Goal: Transaction & Acquisition: Purchase product/service

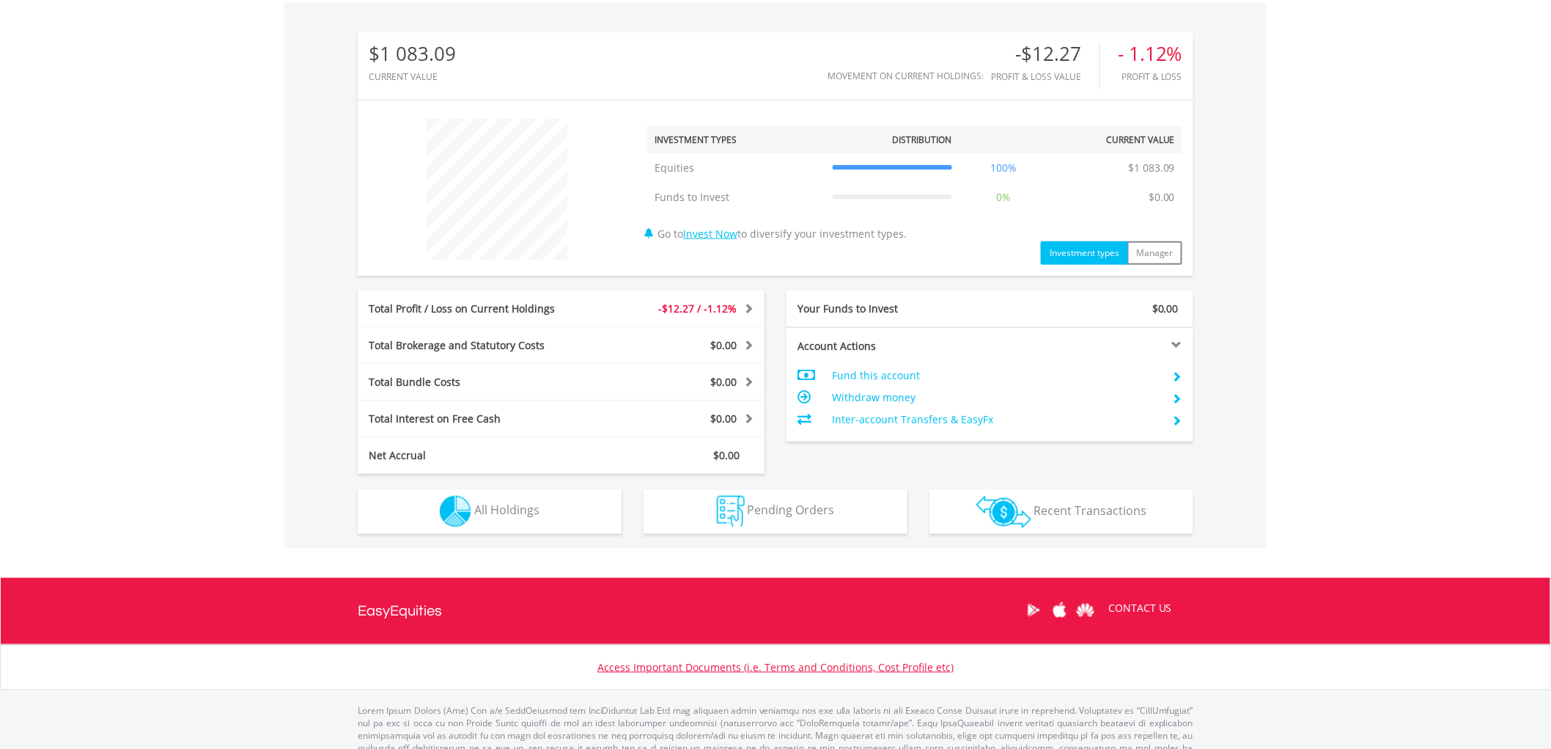
scroll to position [488, 0]
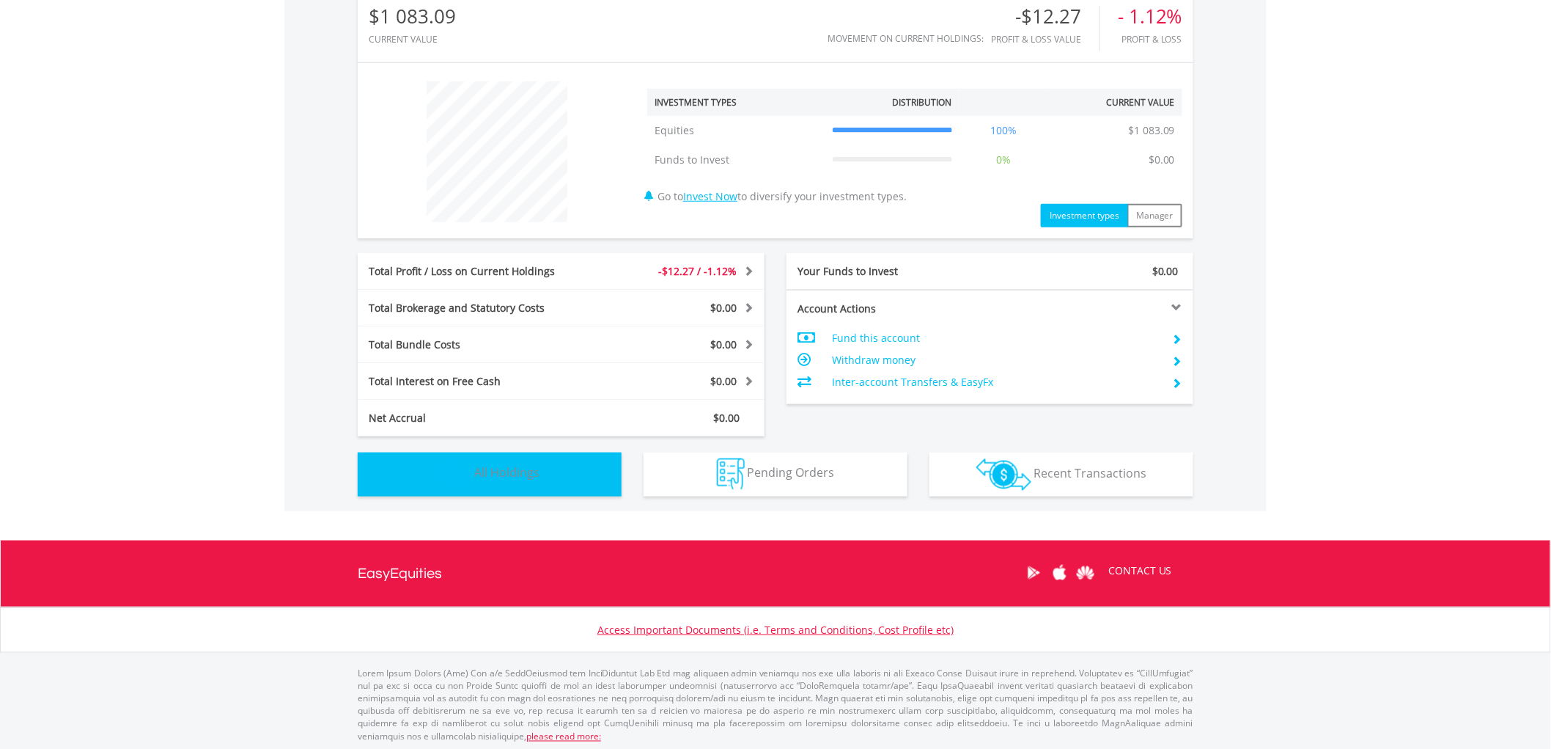
click at [529, 471] on span "All Holdings" at bounding box center [506, 473] width 65 height 16
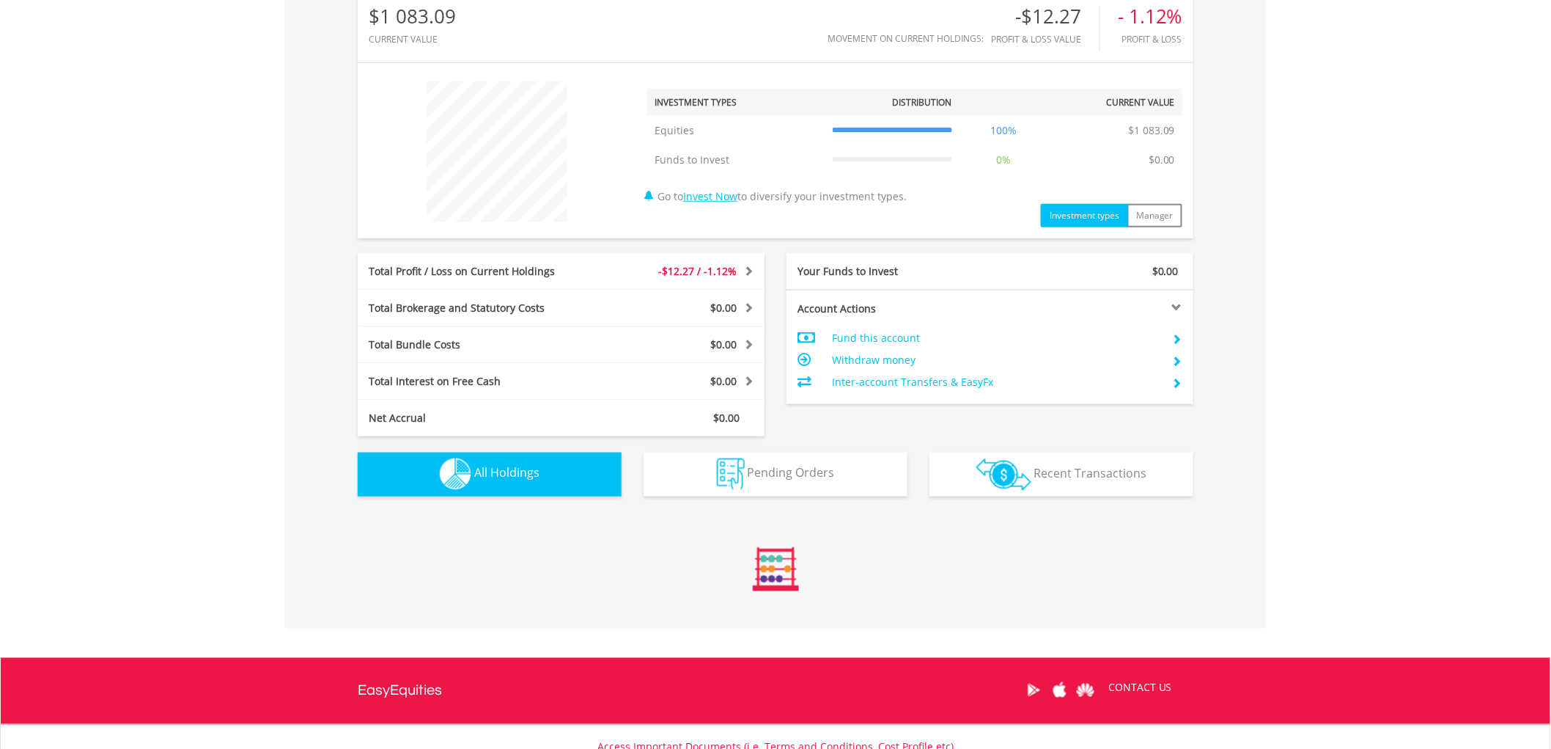
scroll to position [1027, 0]
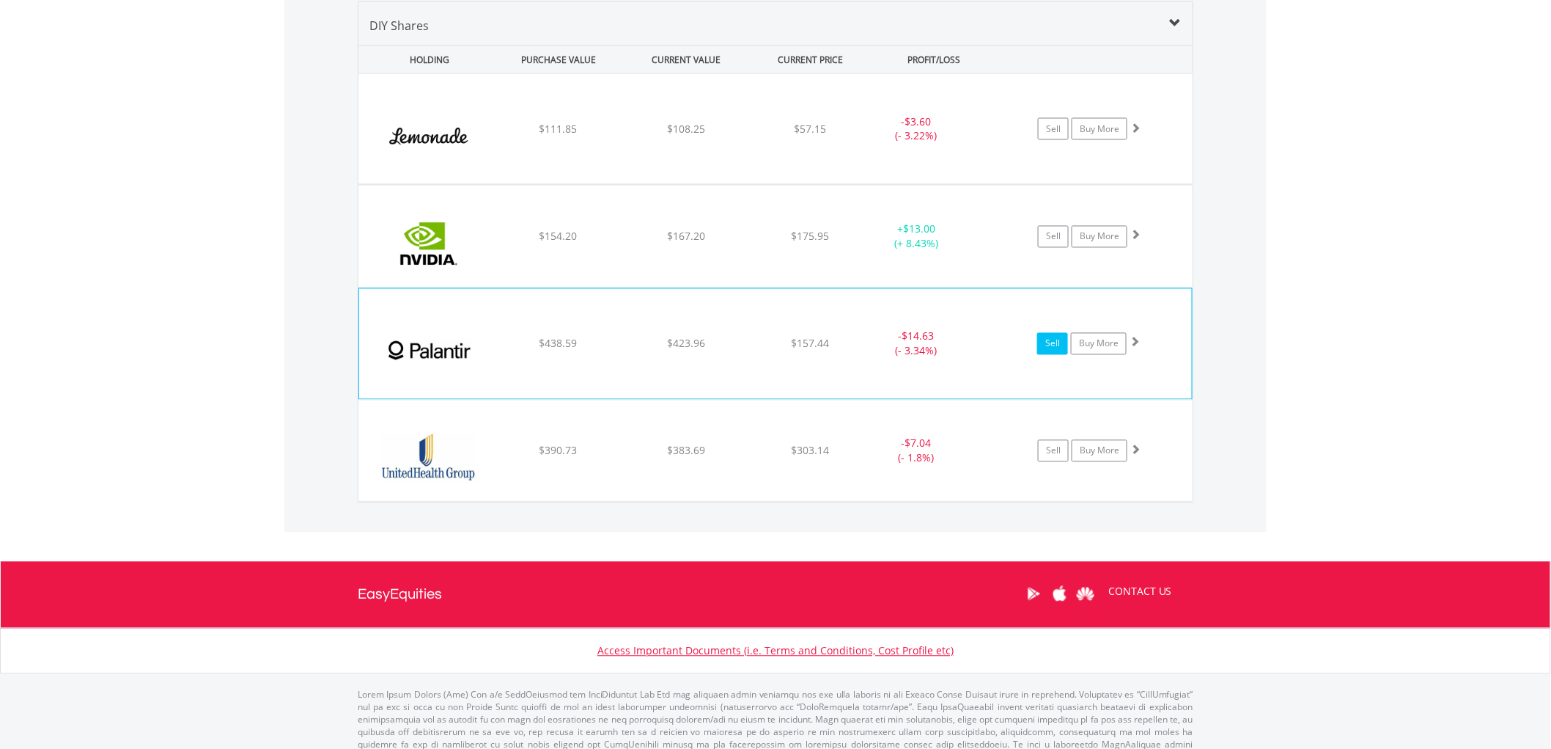
click at [1050, 346] on link "Sell" at bounding box center [1052, 344] width 31 height 22
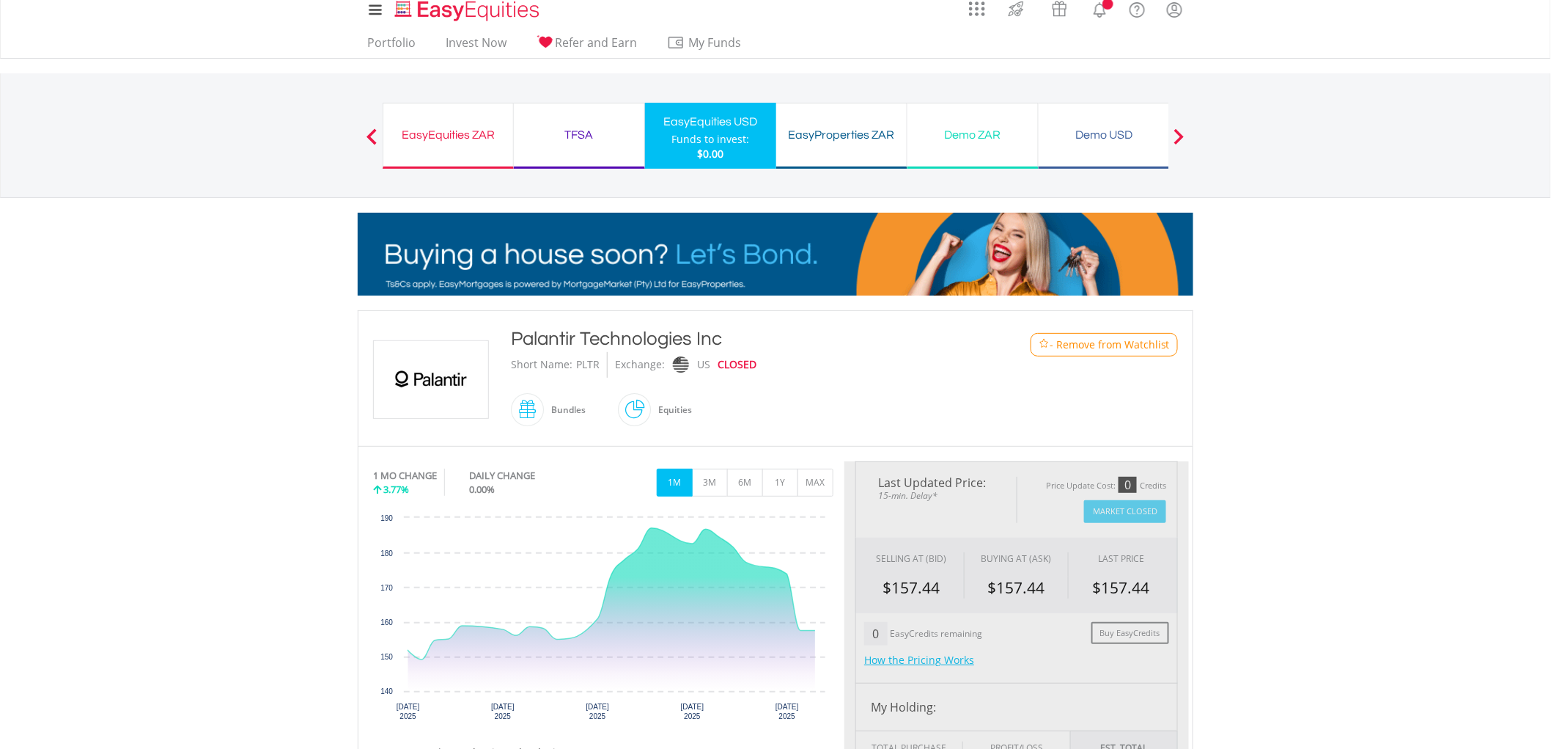
scroll to position [488, 0]
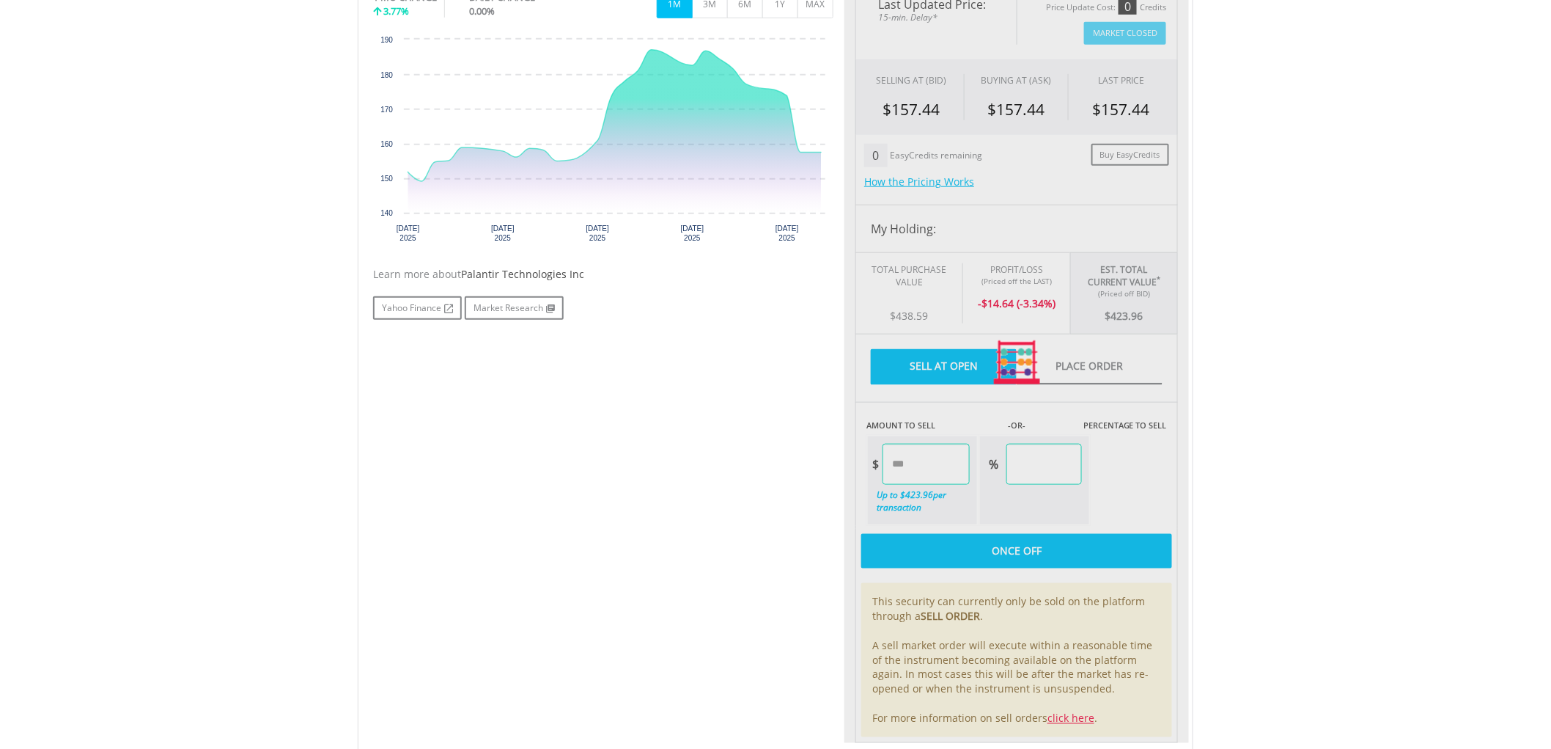
type input "******"
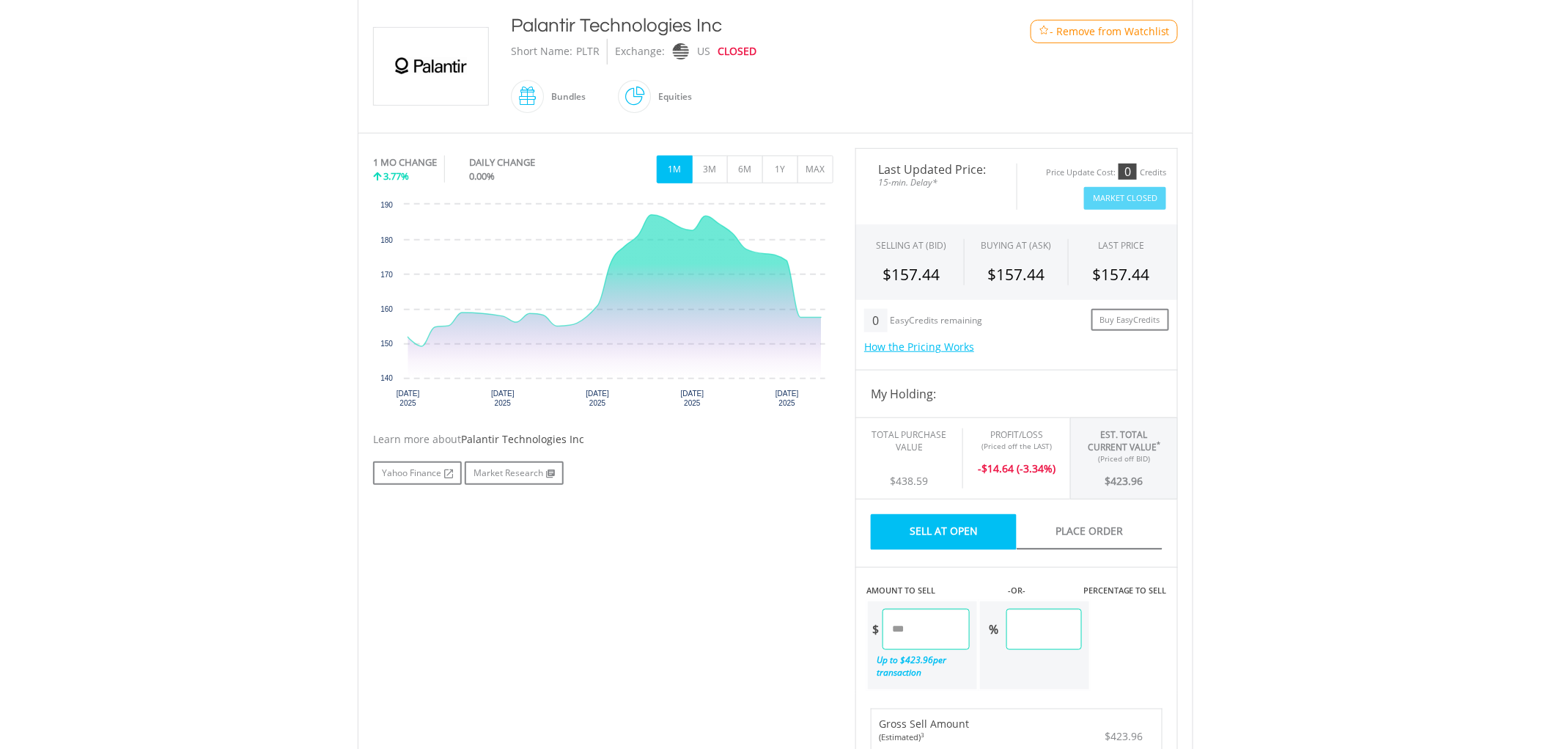
scroll to position [244, 0]
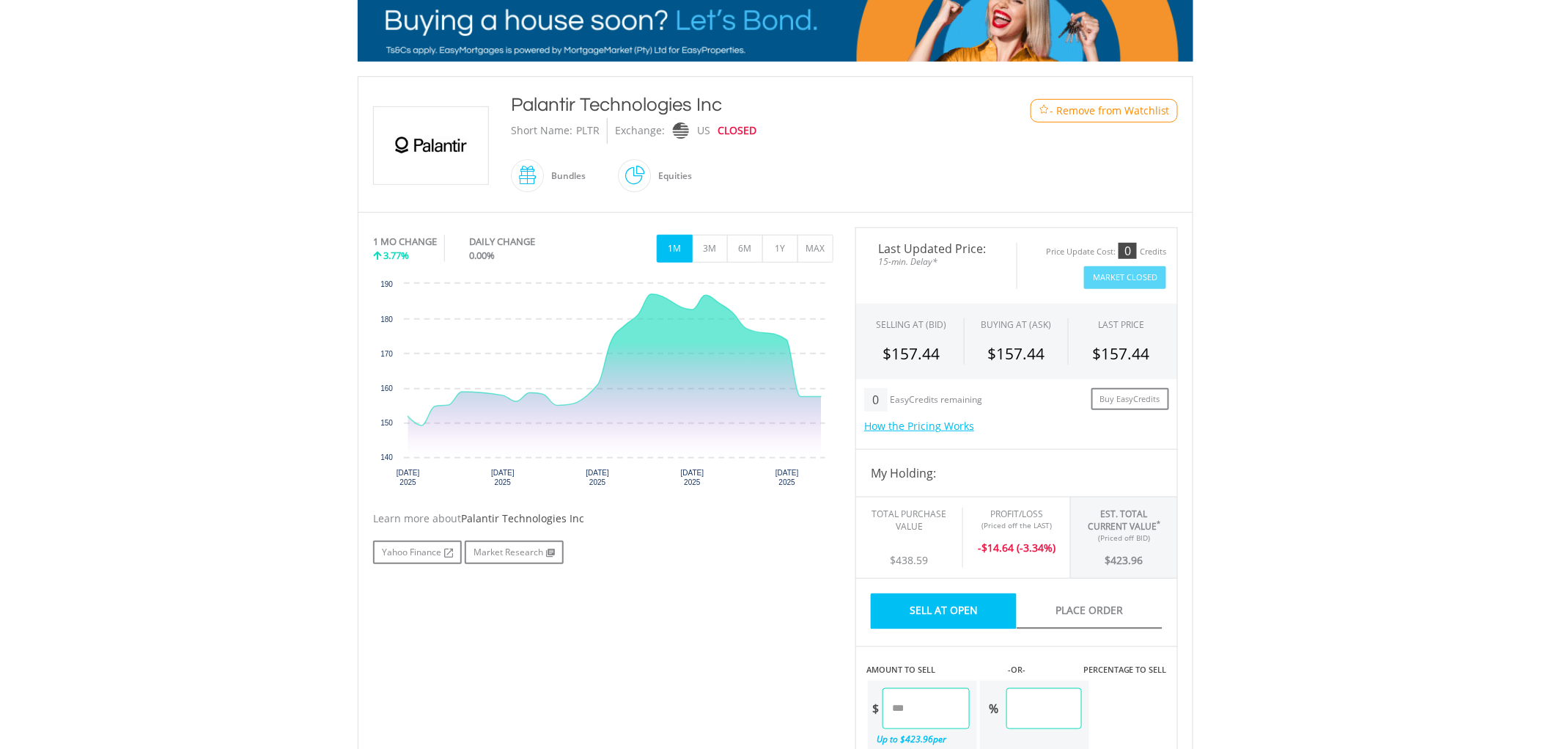
click at [946, 612] on link "Sell At Open" at bounding box center [944, 611] width 146 height 36
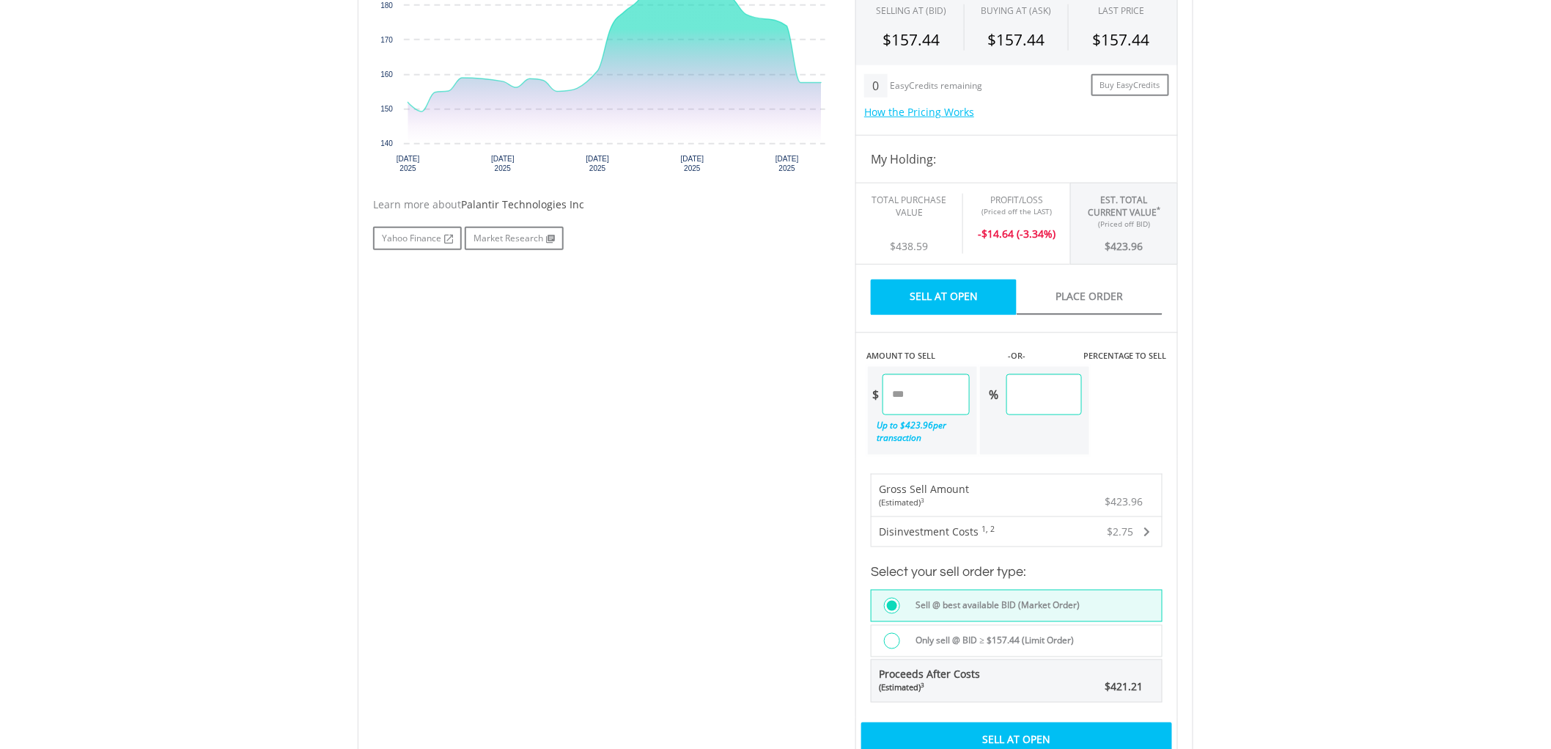
scroll to position [570, 0]
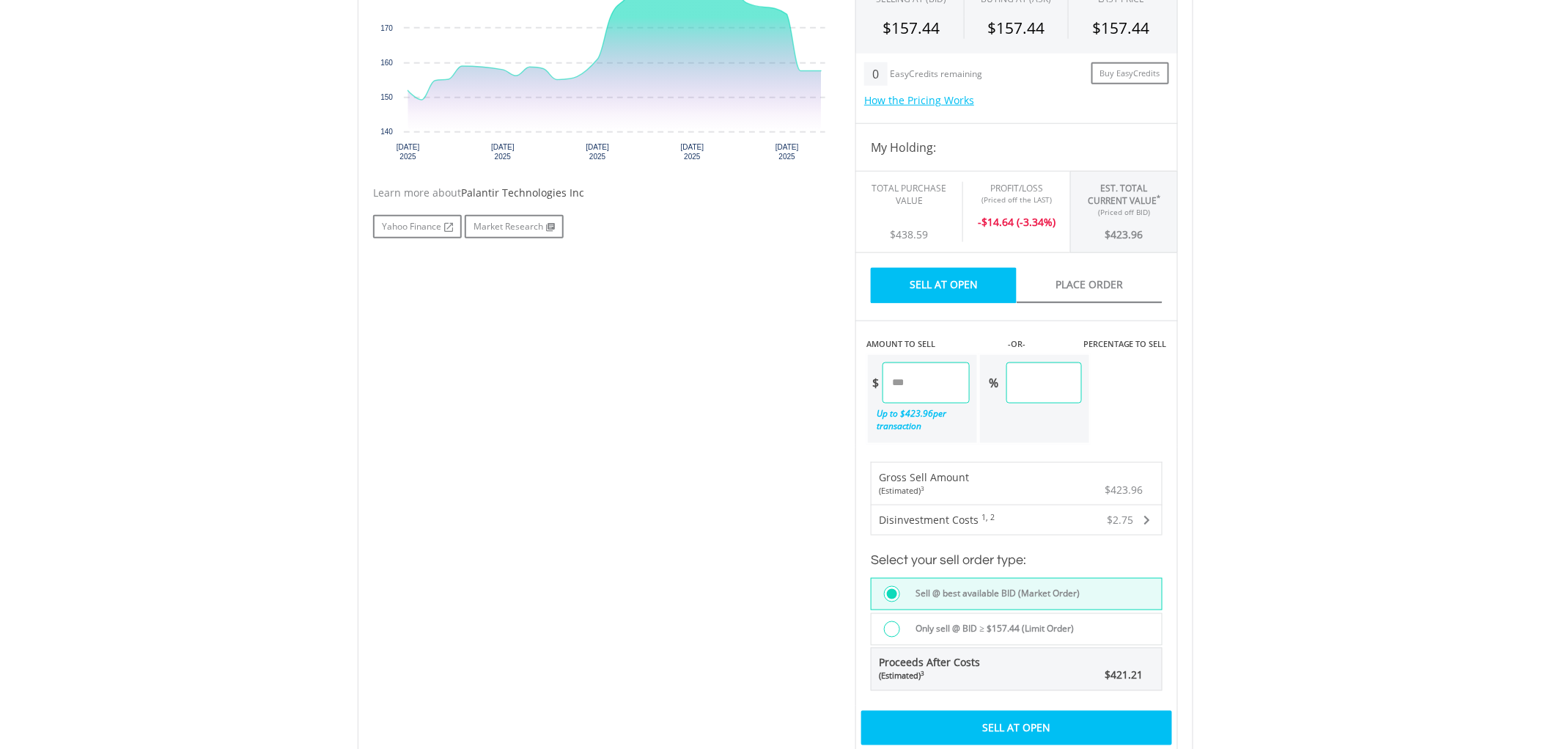
click at [1082, 387] on input "******" at bounding box center [1045, 382] width 76 height 41
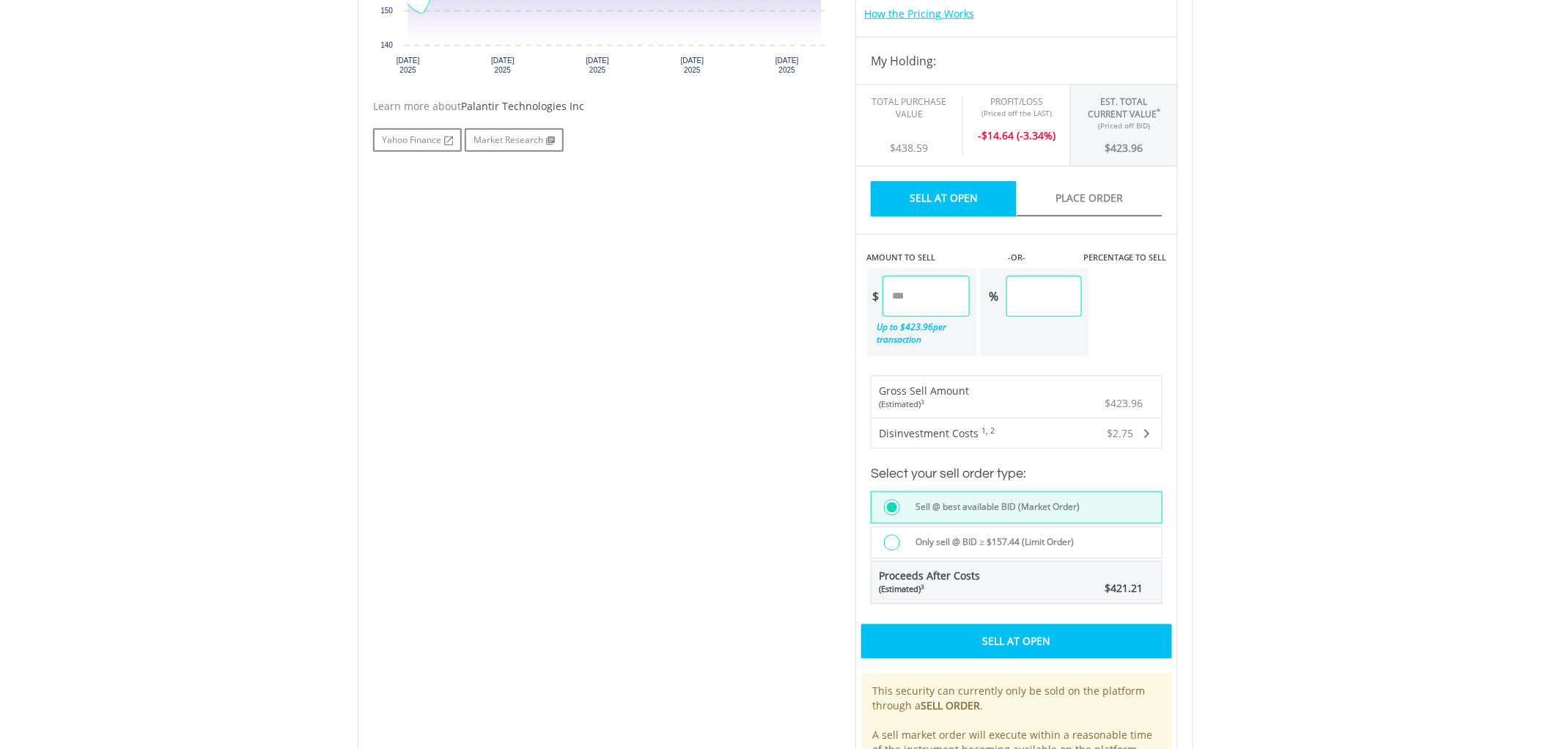
scroll to position [733, 0]
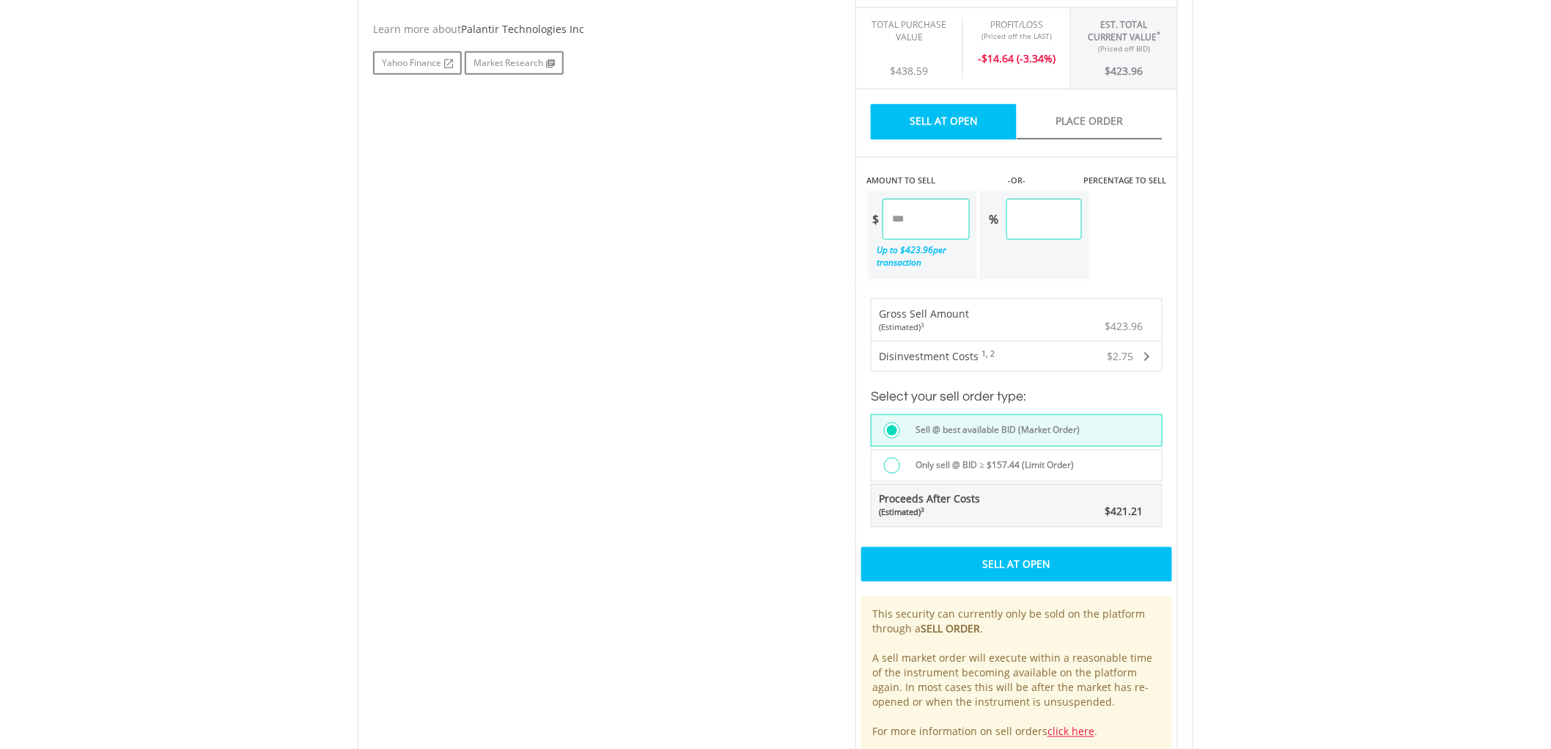
click at [1018, 567] on div "Sell At Open" at bounding box center [1016, 564] width 311 height 34
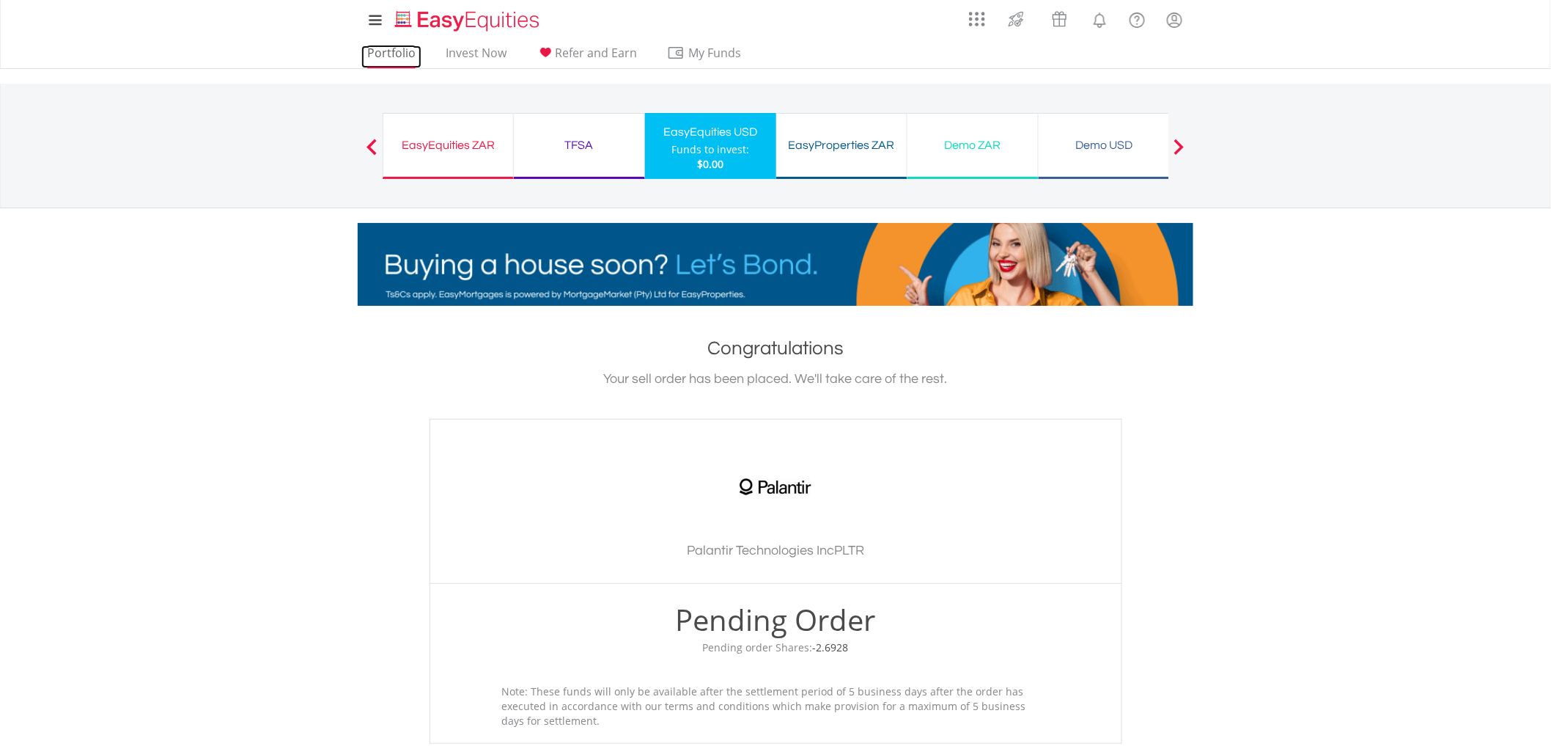
click at [408, 47] on link "Portfolio" at bounding box center [391, 56] width 60 height 23
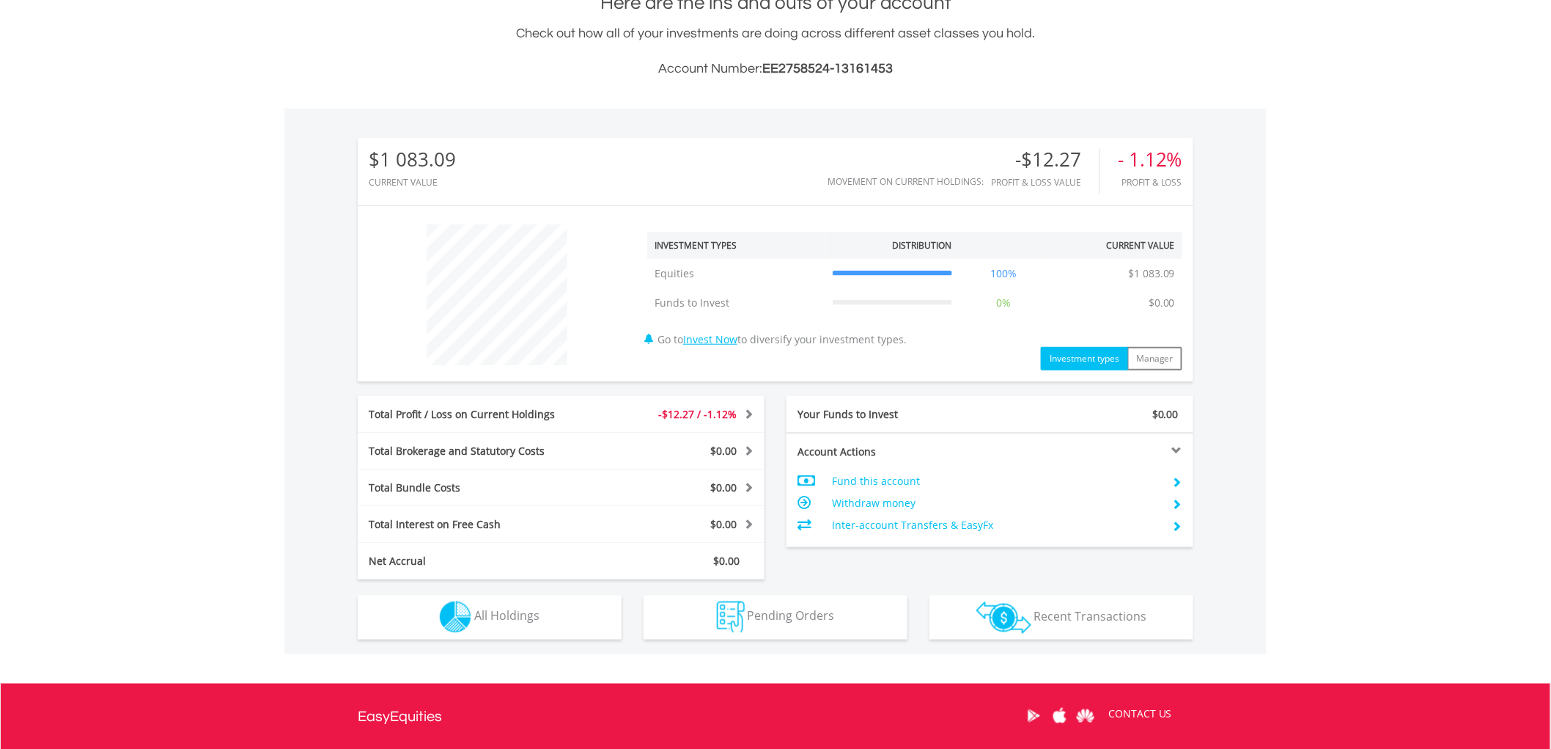
scroll to position [375, 0]
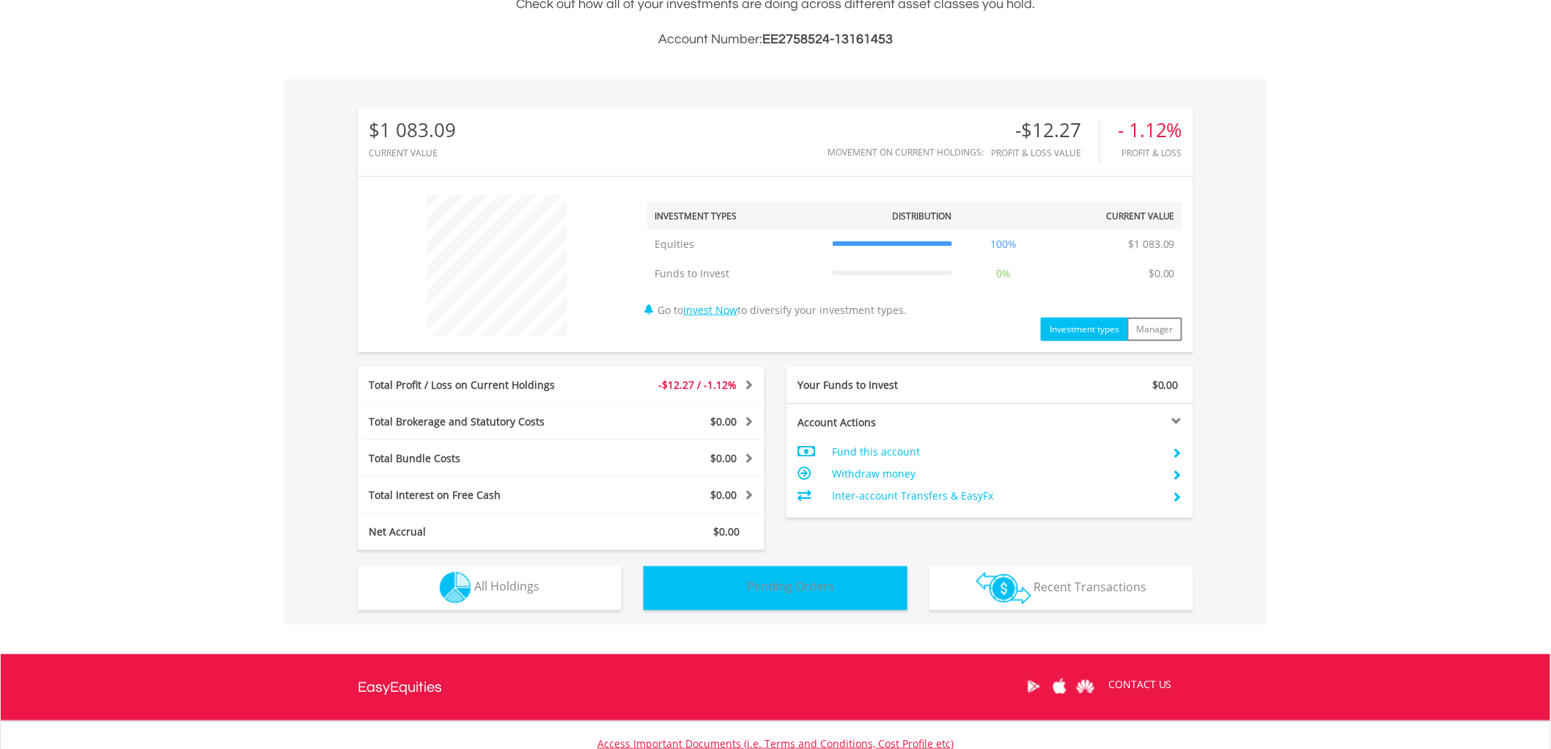
click at [758, 581] on span "Pending Orders" at bounding box center [791, 586] width 87 height 16
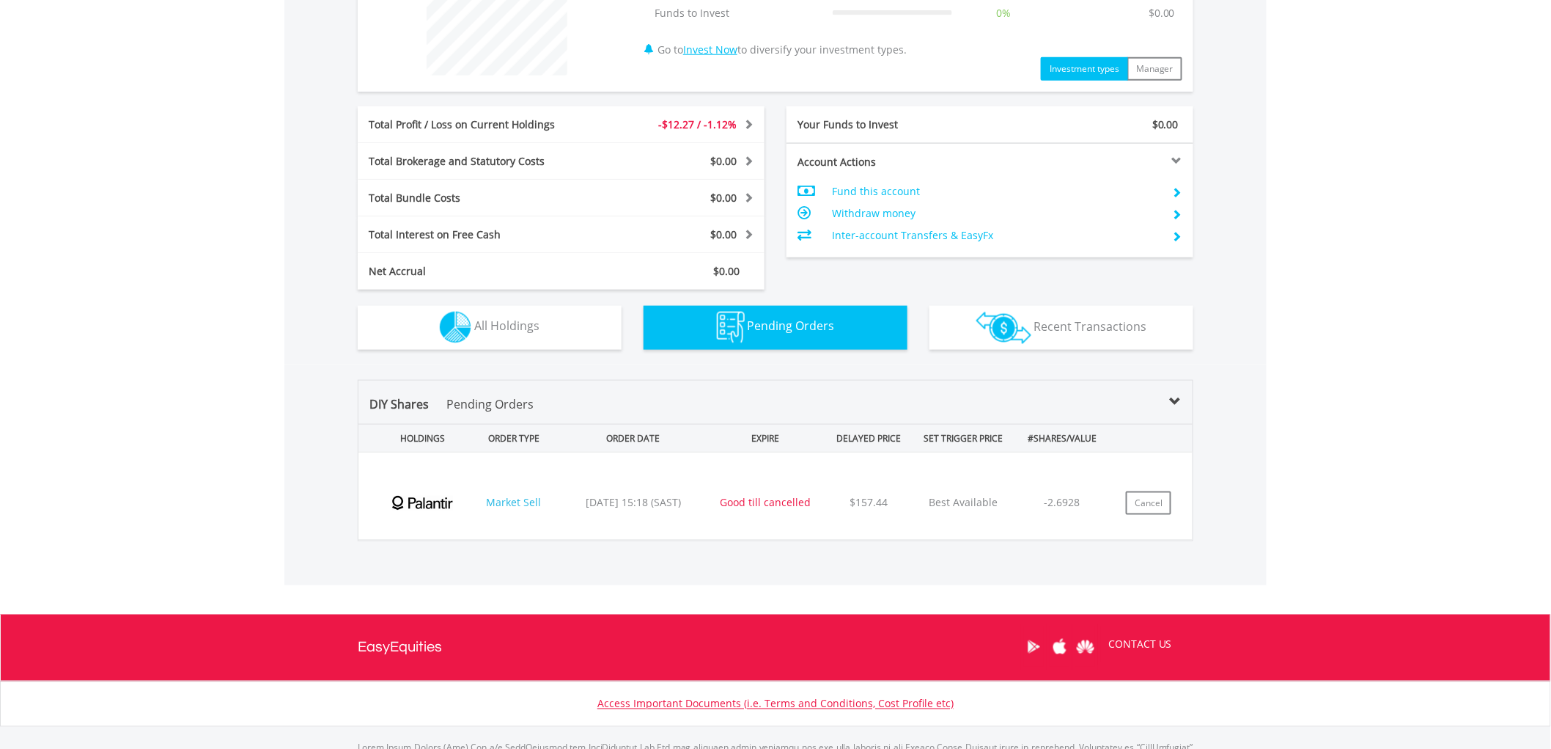
scroll to position [548, 0]
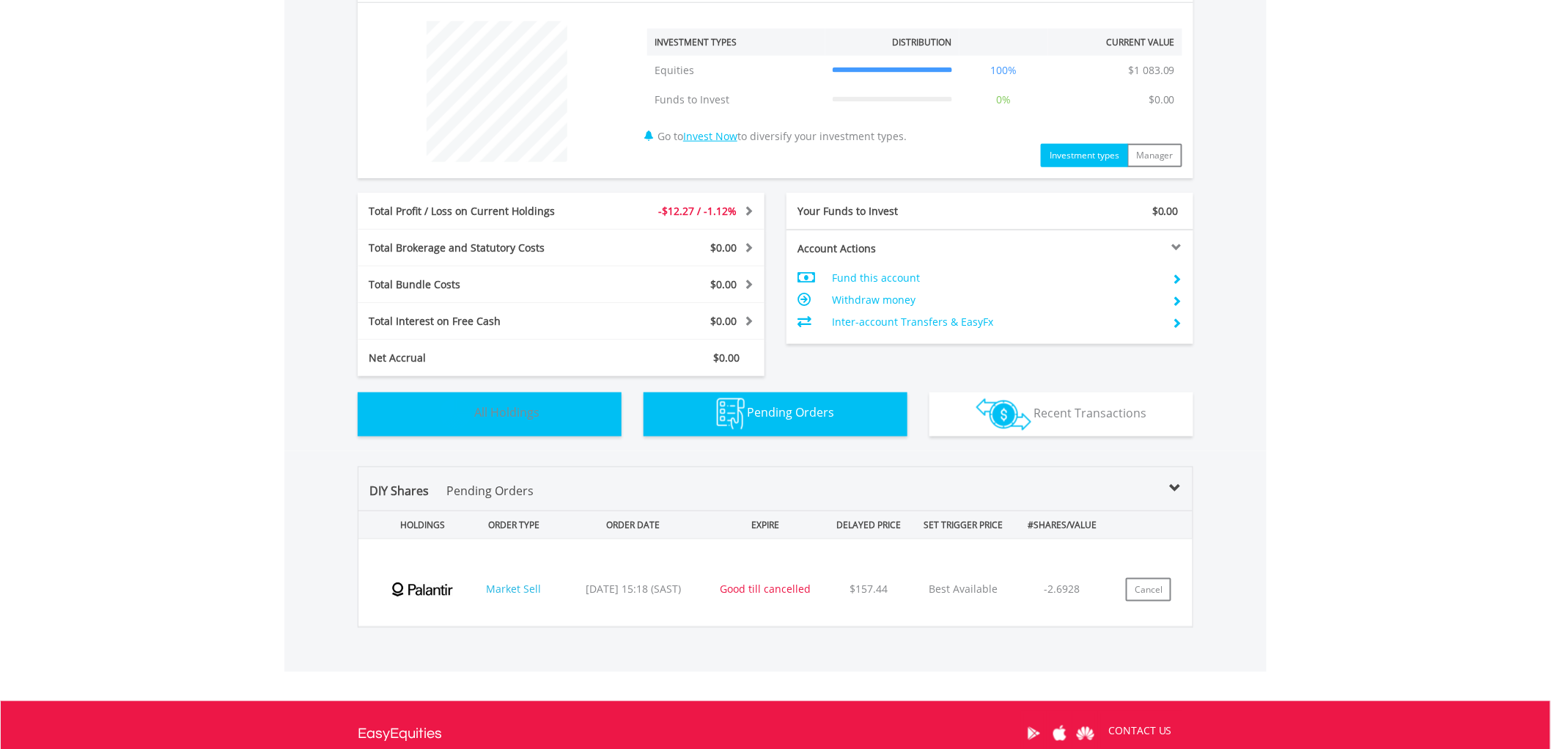
click at [544, 408] on button "Holdings All Holdings" at bounding box center [490, 414] width 264 height 44
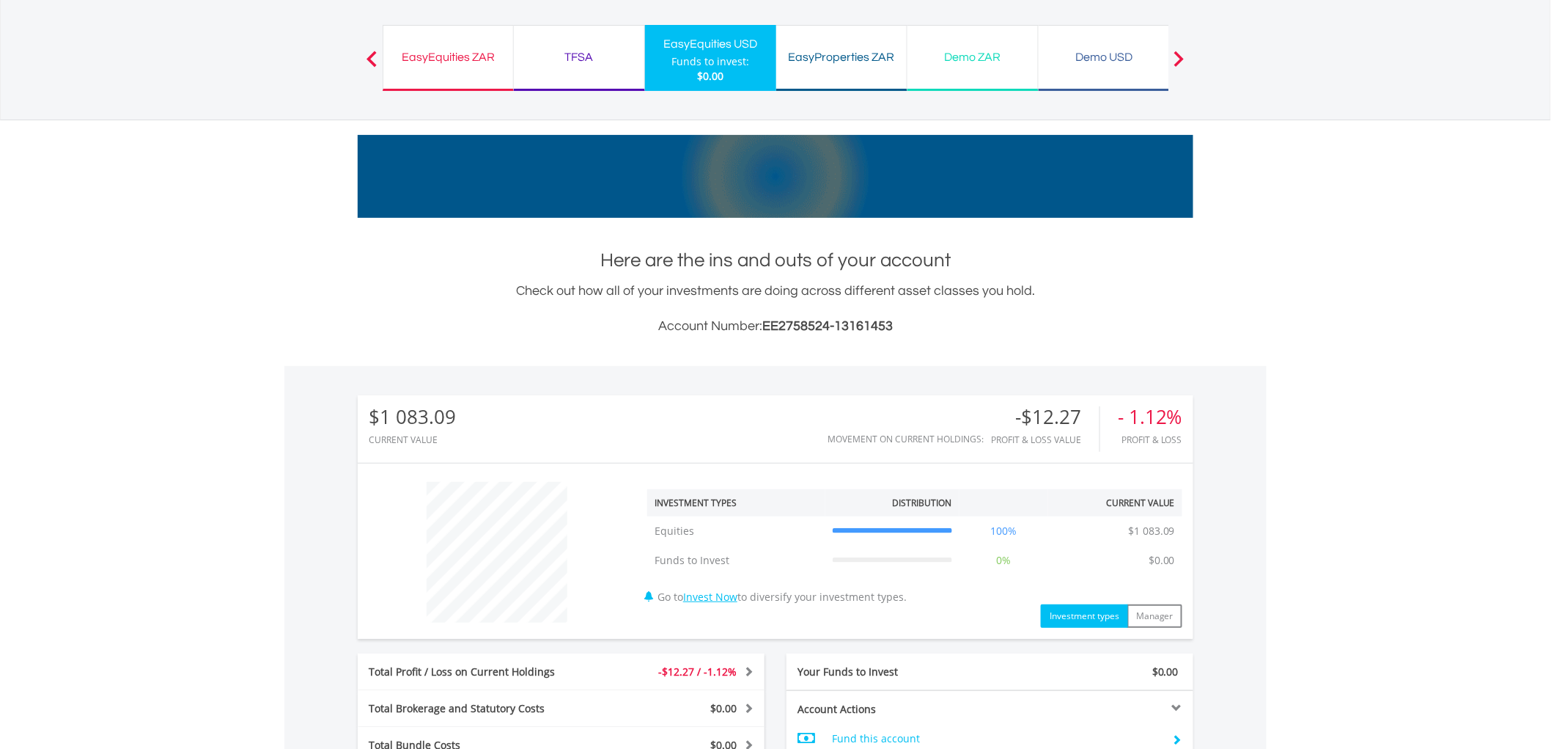
scroll to position [0, 0]
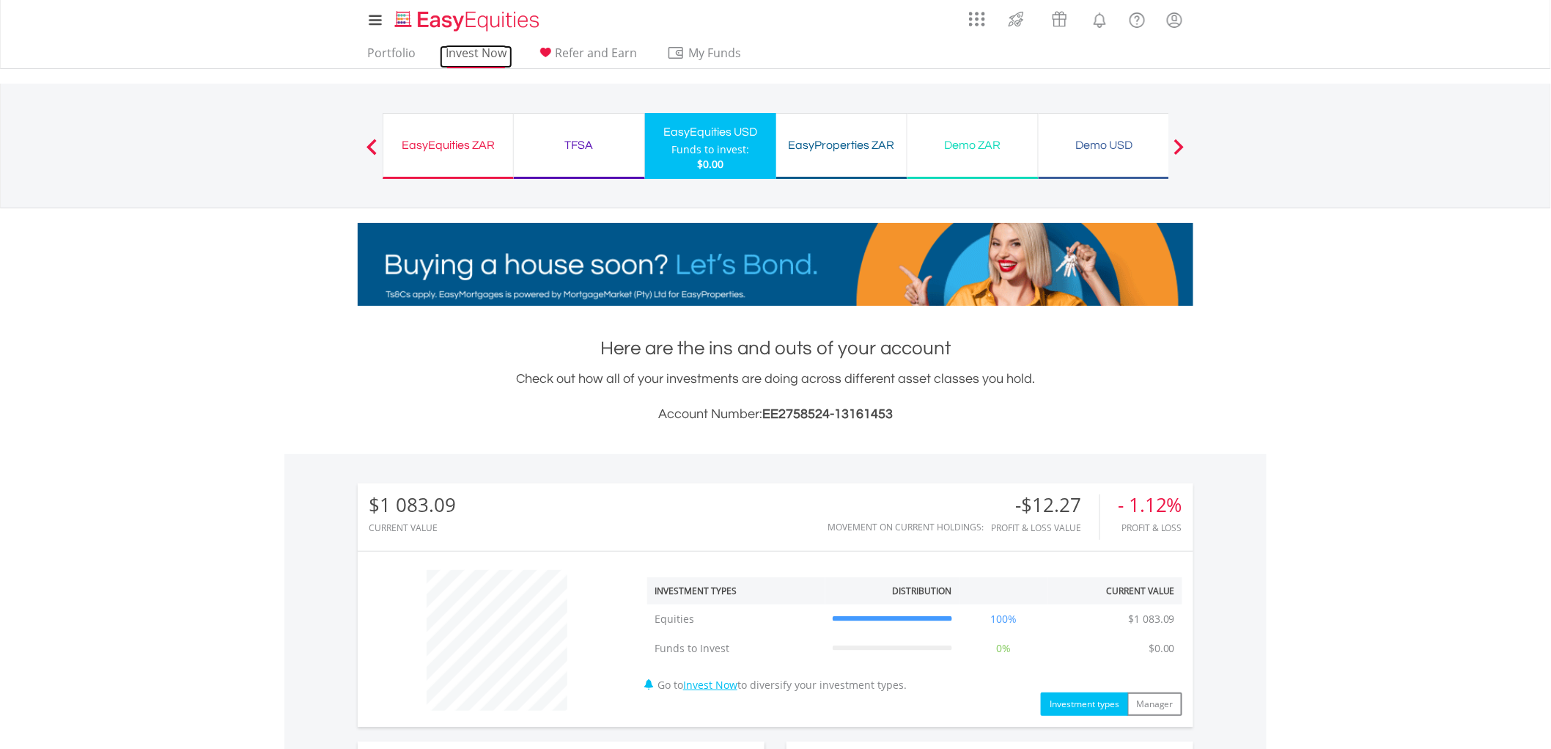
click at [474, 51] on link "Invest Now" at bounding box center [476, 56] width 73 height 23
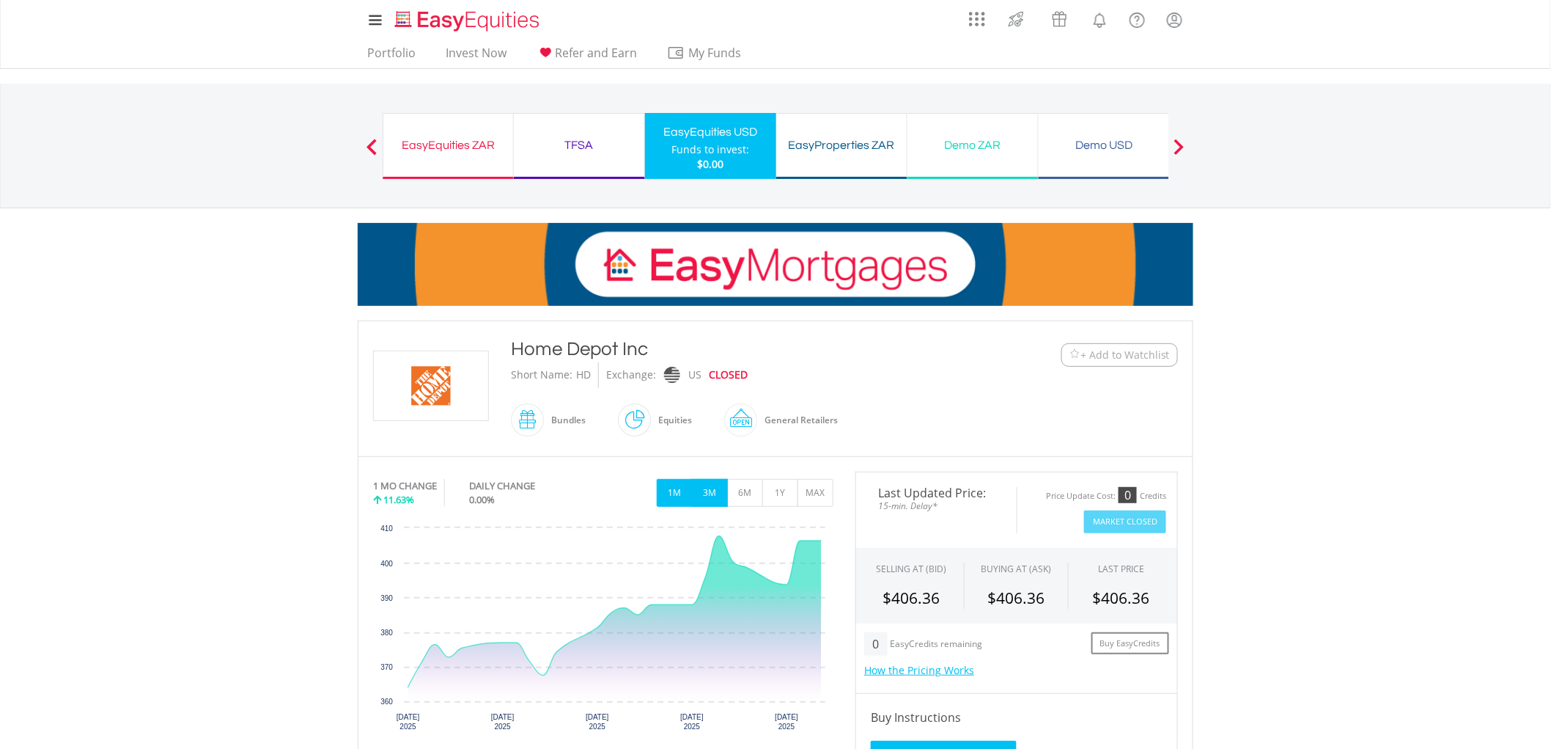
scroll to position [163, 0]
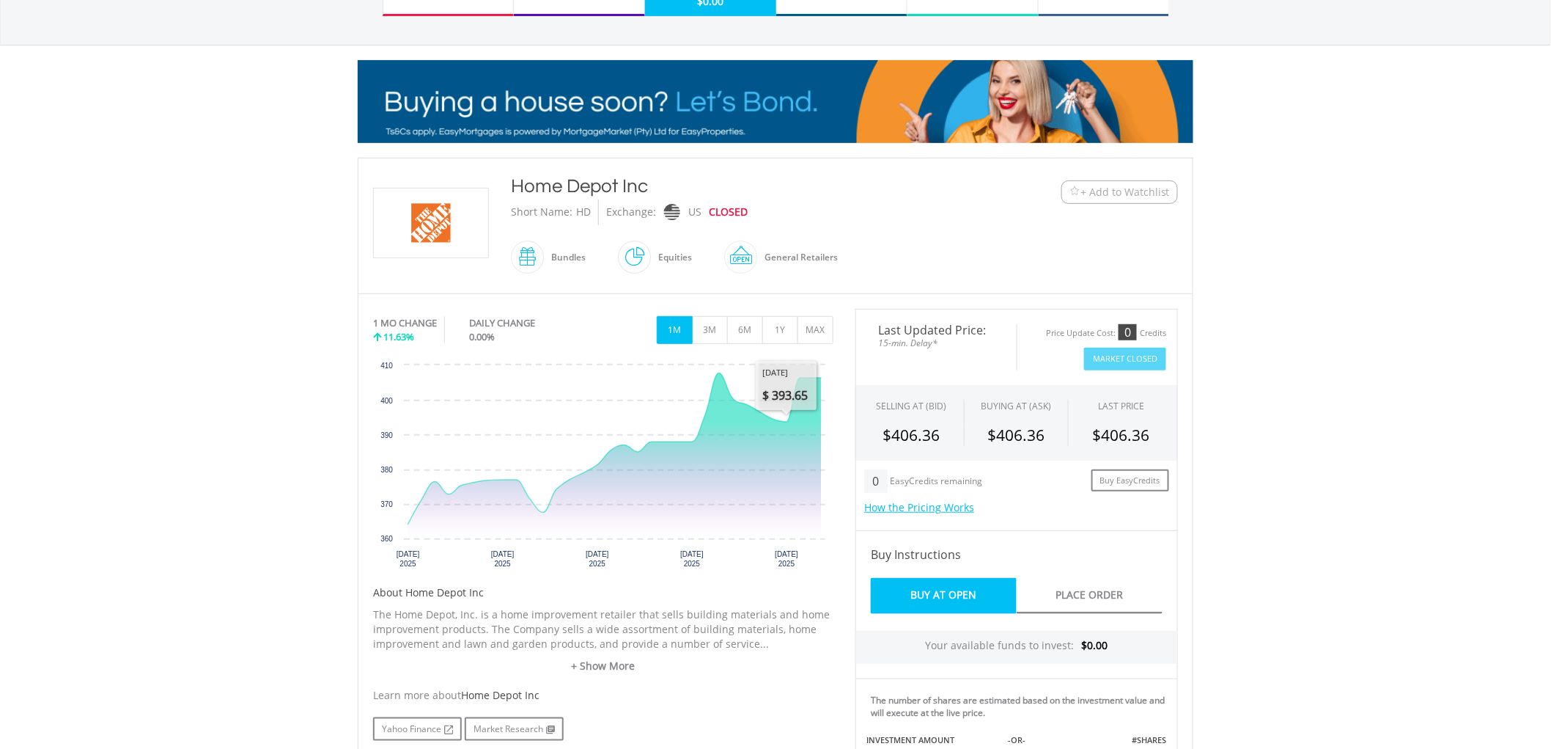
drag, startPoint x: 592, startPoint y: 213, endPoint x: 611, endPoint y: 214, distance: 19.1
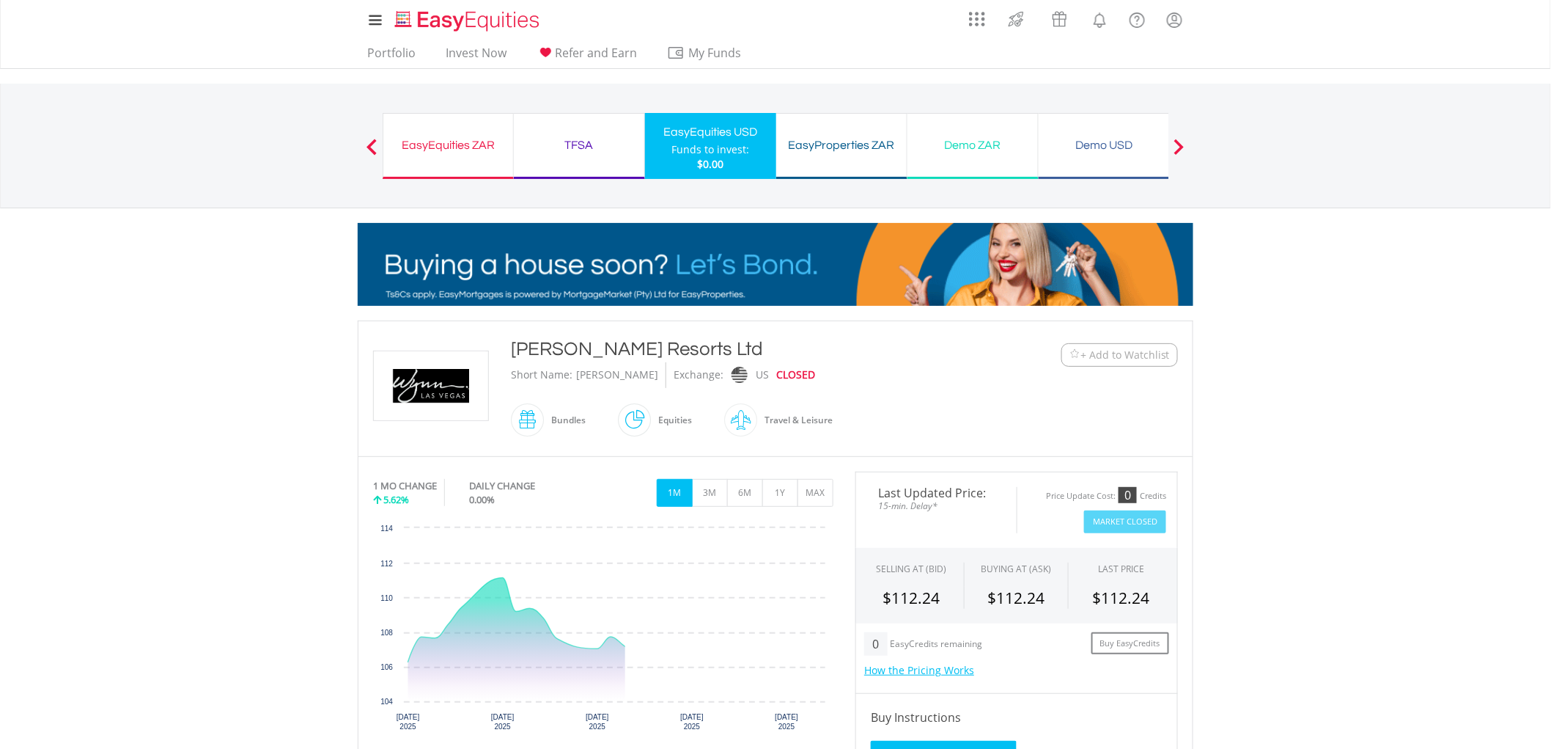
click at [595, 372] on div "WYNN" at bounding box center [617, 375] width 82 height 26
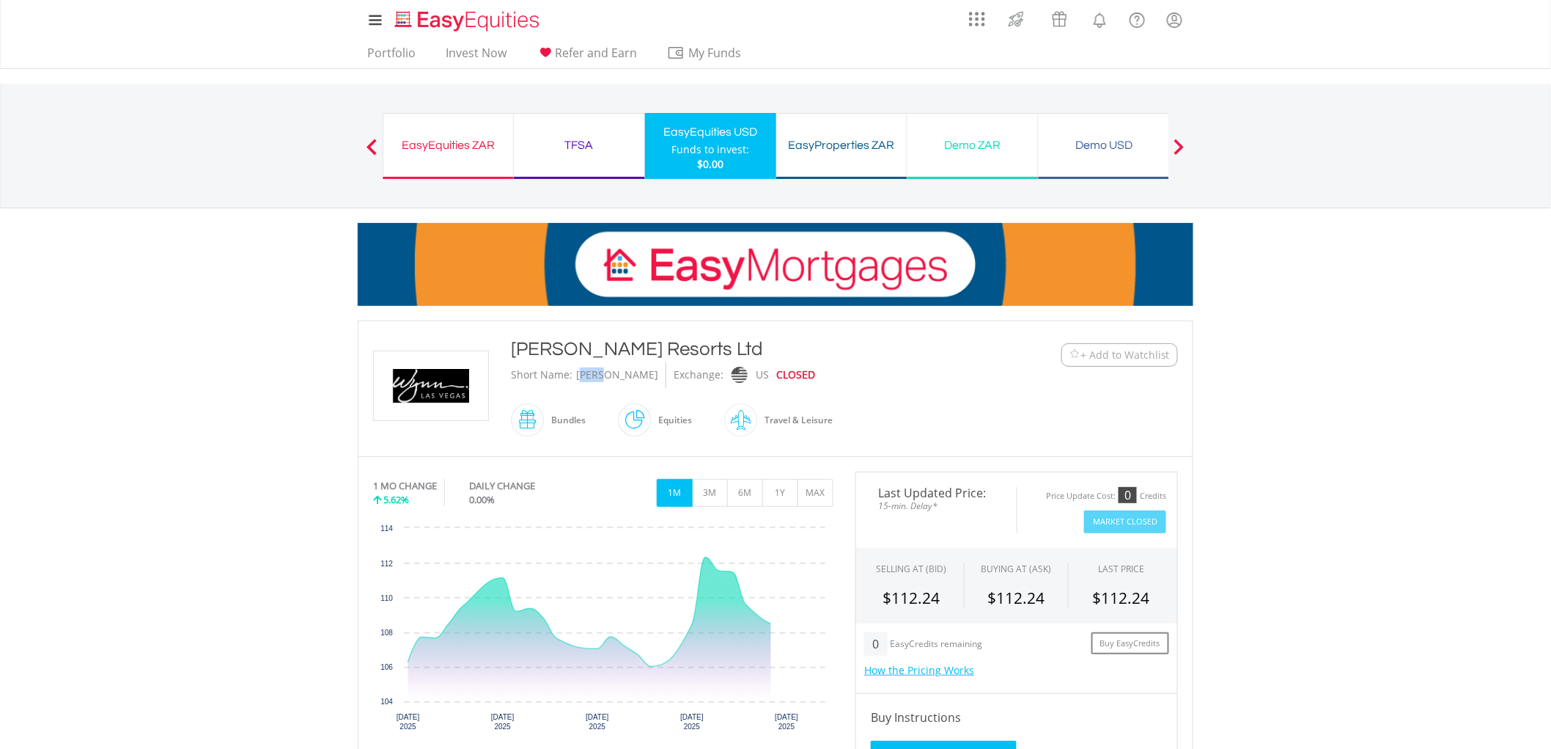
click at [595, 372] on div "WYNN" at bounding box center [617, 375] width 82 height 26
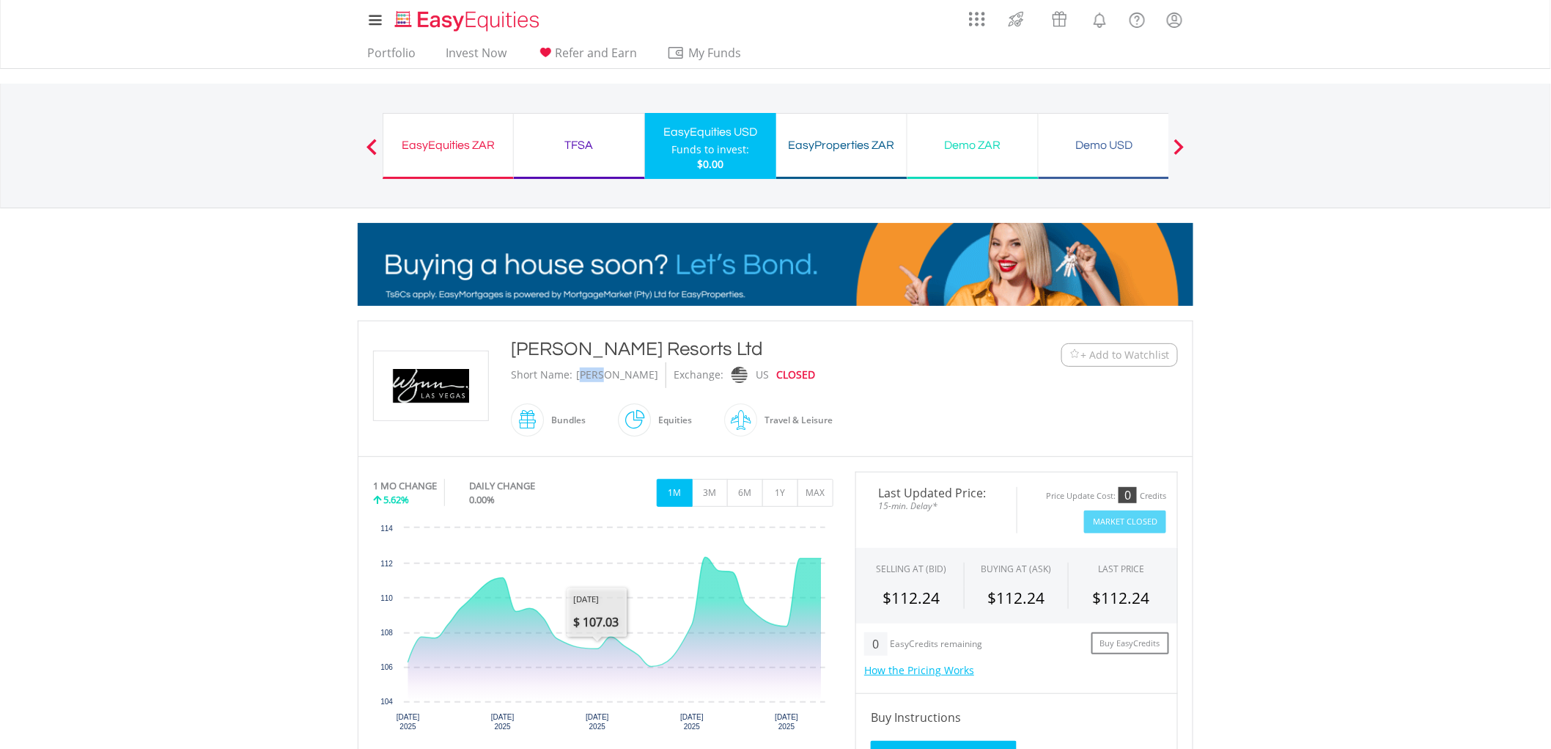
copy div "WYNN"
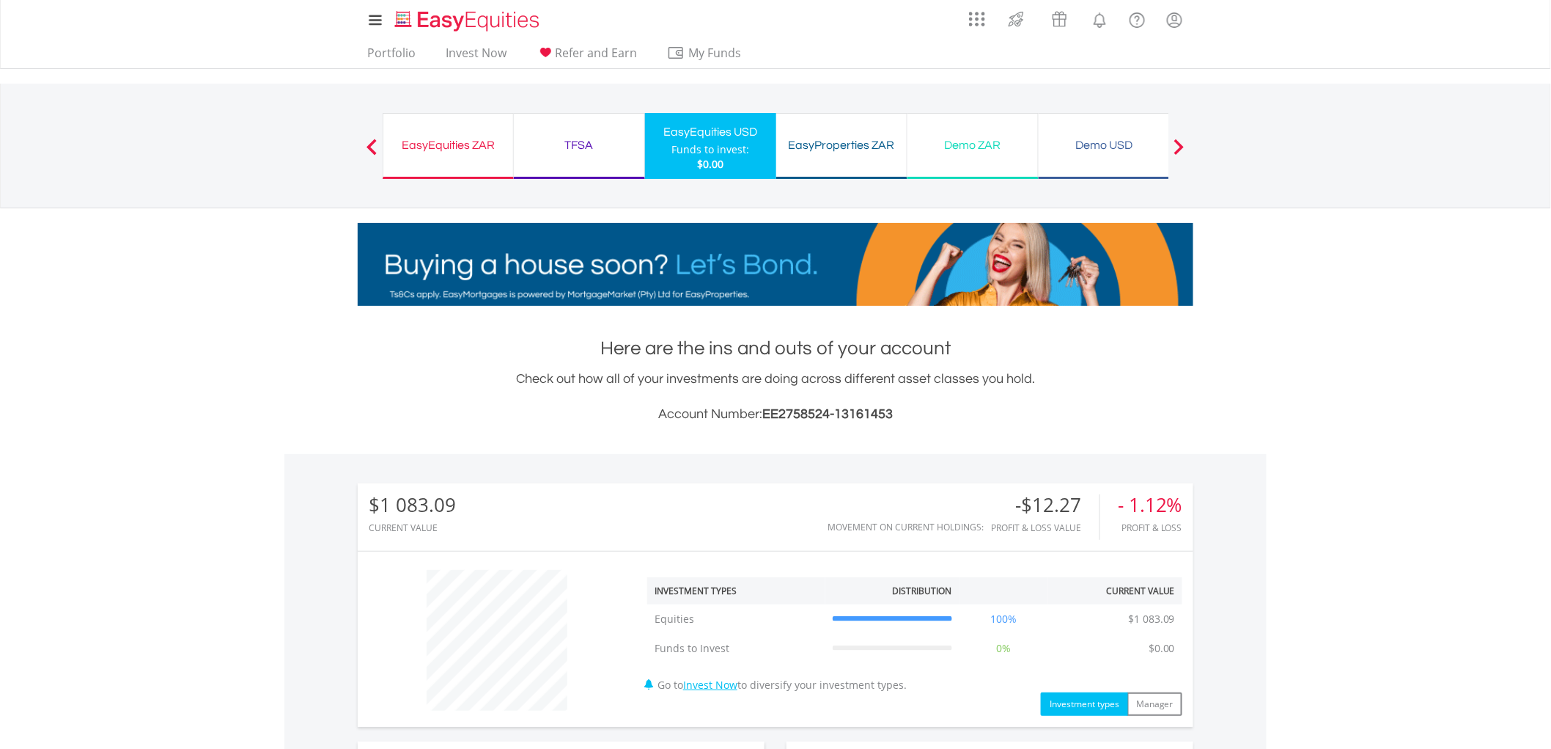
scroll to position [491, 0]
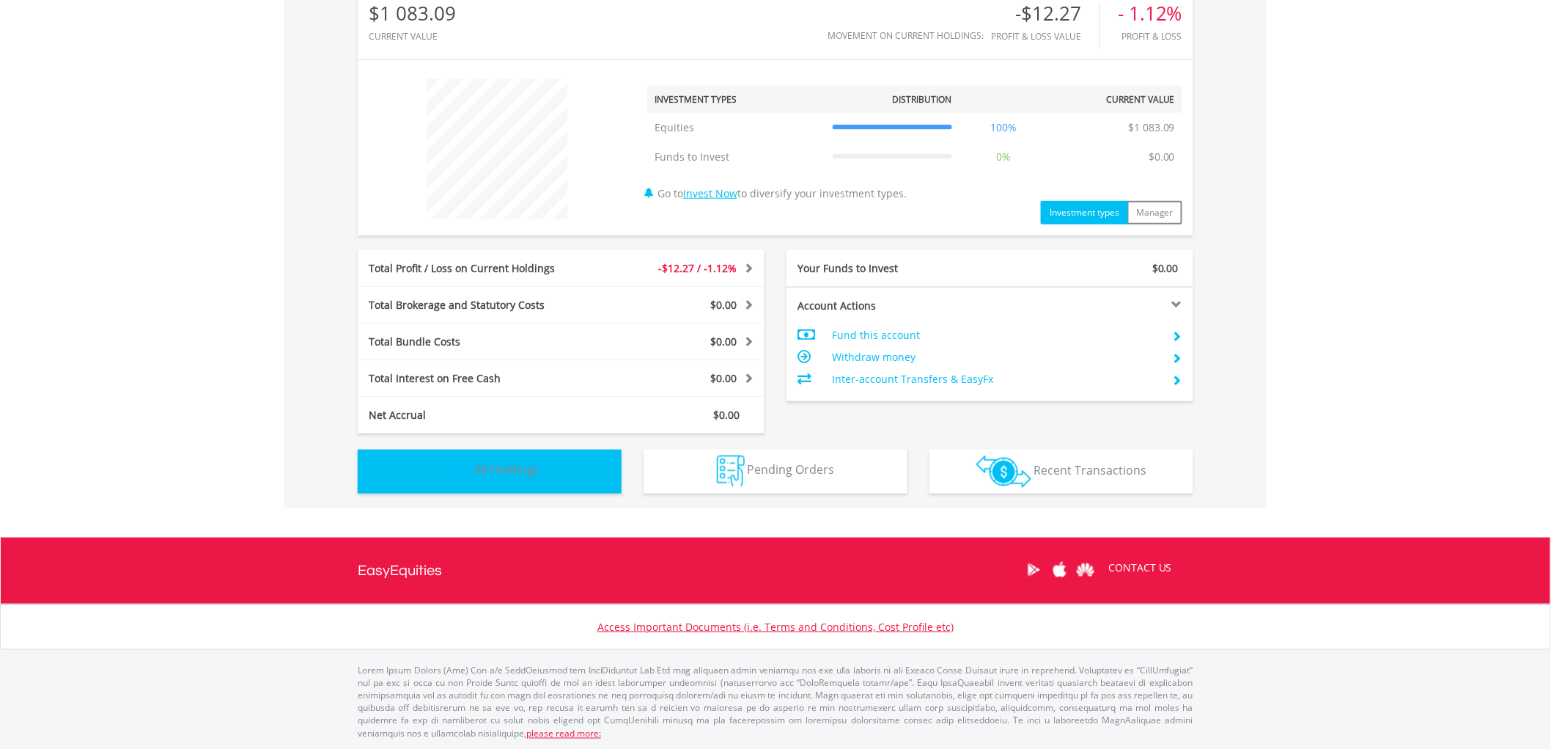
click at [517, 469] on span "All Holdings" at bounding box center [506, 470] width 65 height 16
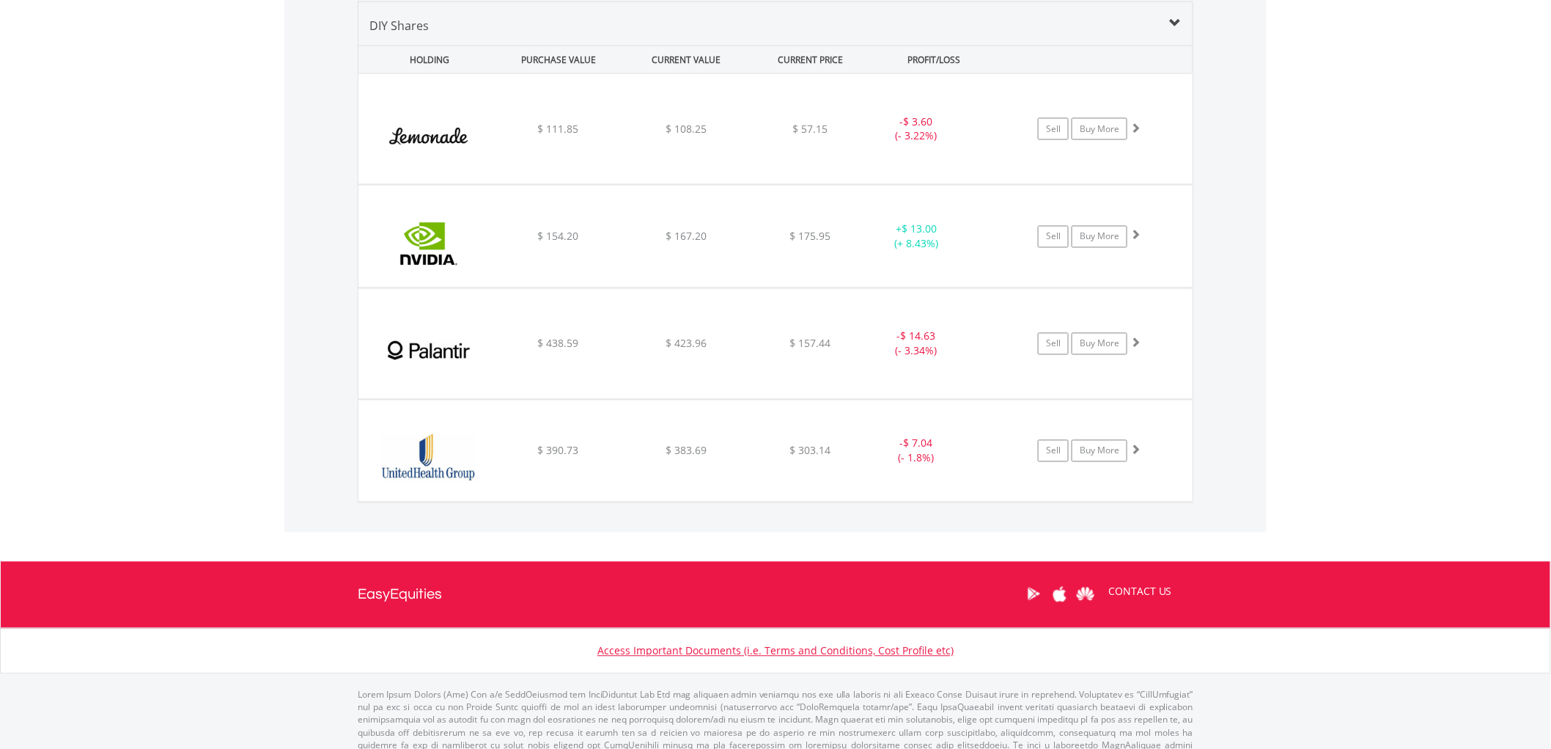
scroll to position [864, 0]
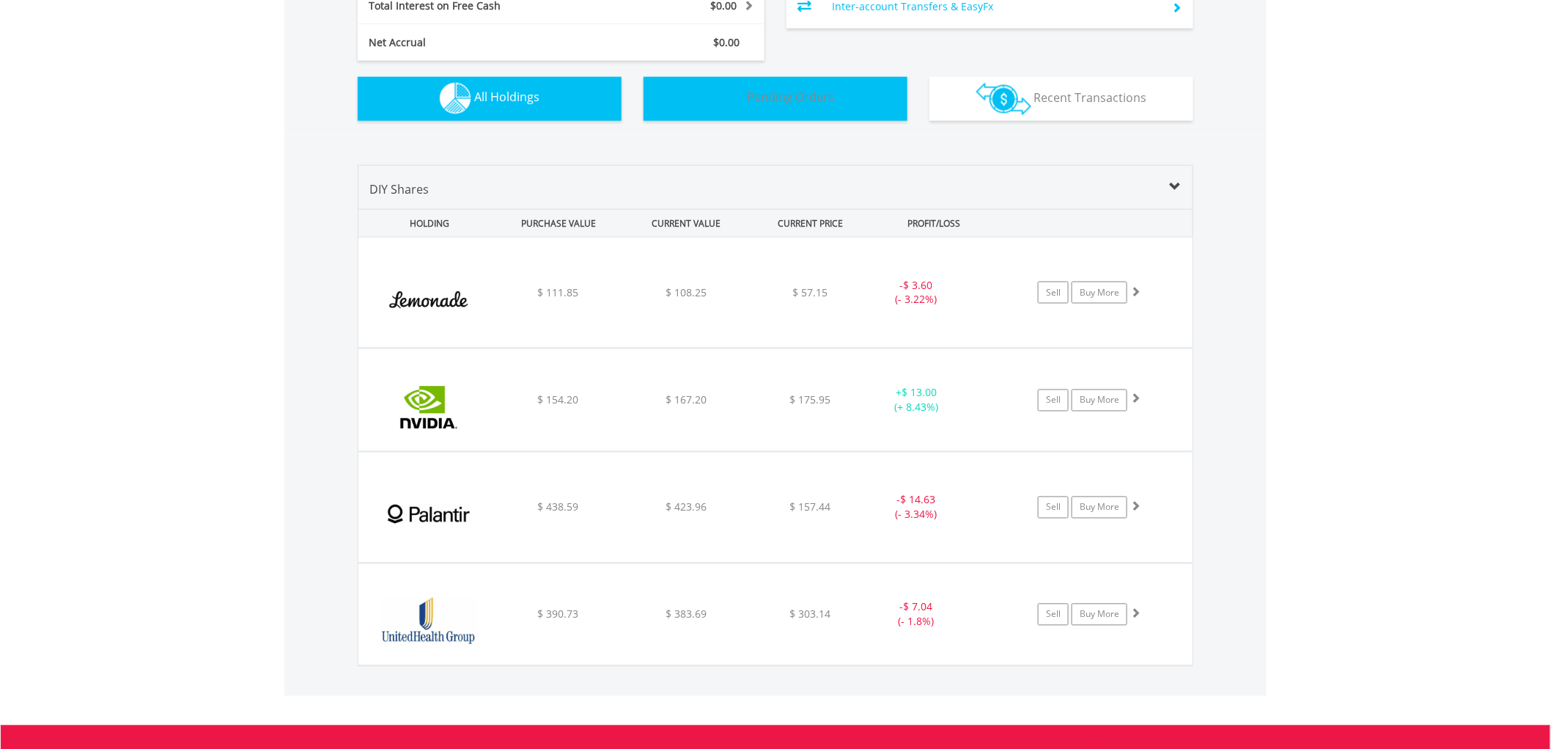
click at [771, 106] on button "Pending Orders Pending Orders" at bounding box center [776, 99] width 264 height 44
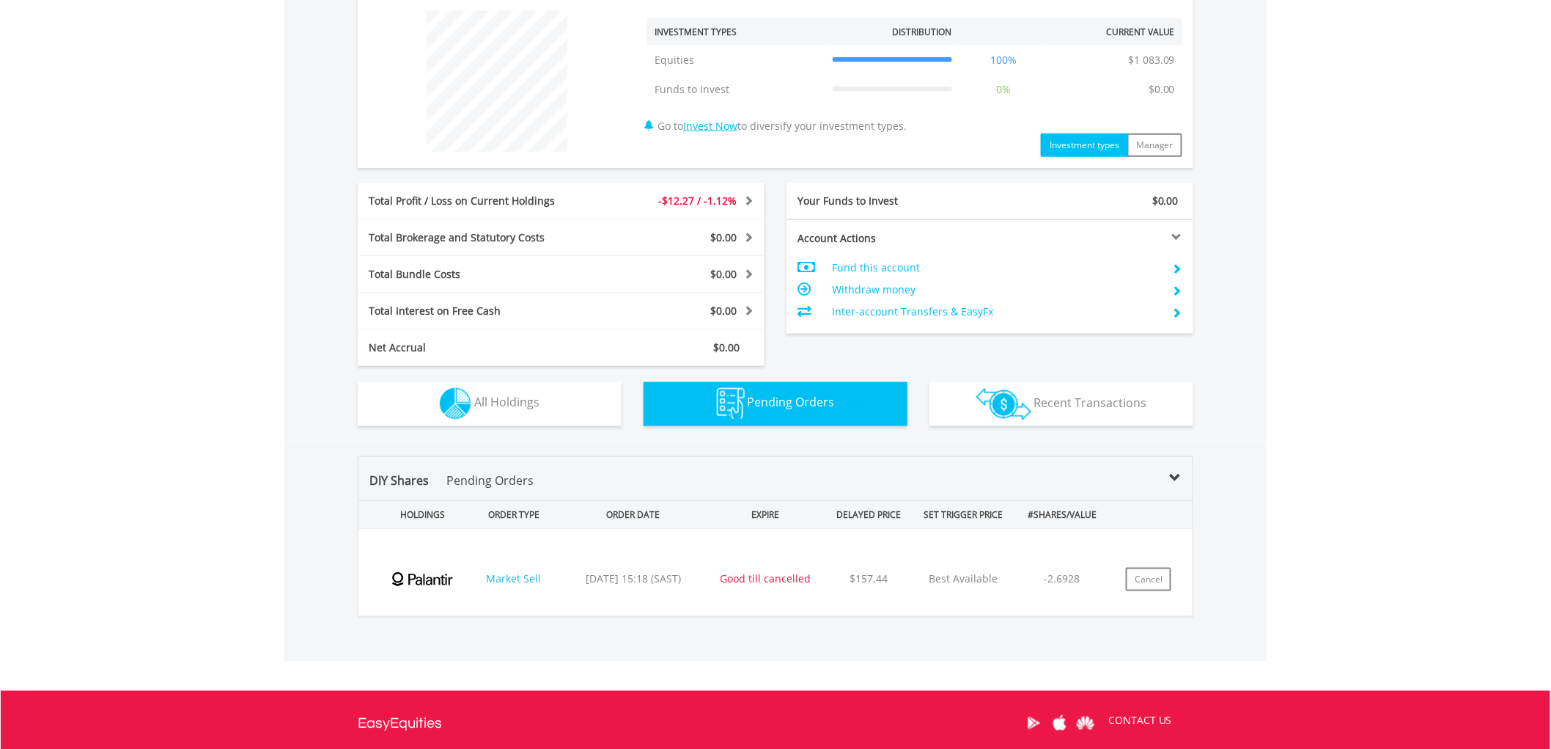
scroll to position [386, 0]
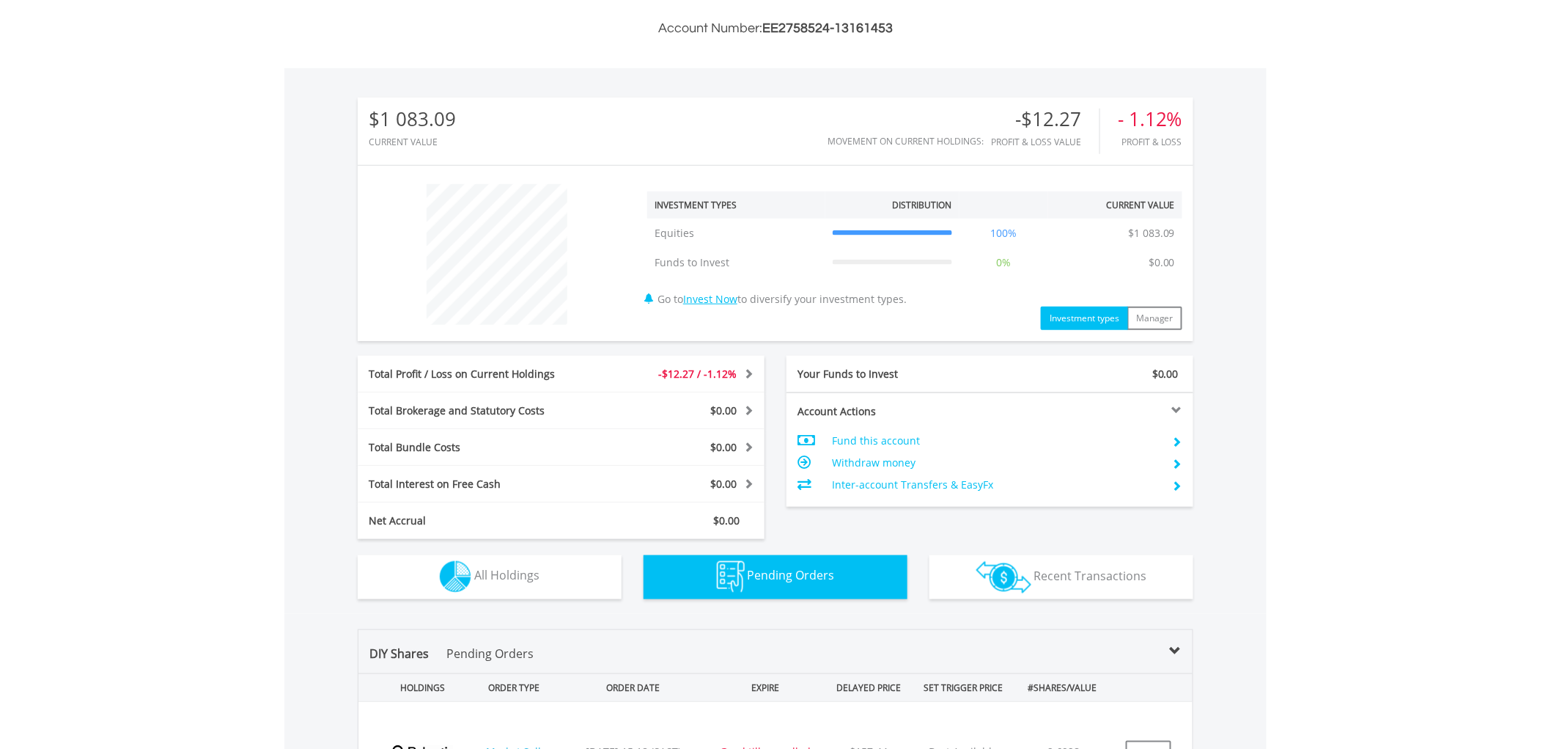
click at [248, 255] on body "My Investments Invest Now New Listings Sell My Recurring Investments Pending Or…" at bounding box center [775, 350] width 1551 height 1473
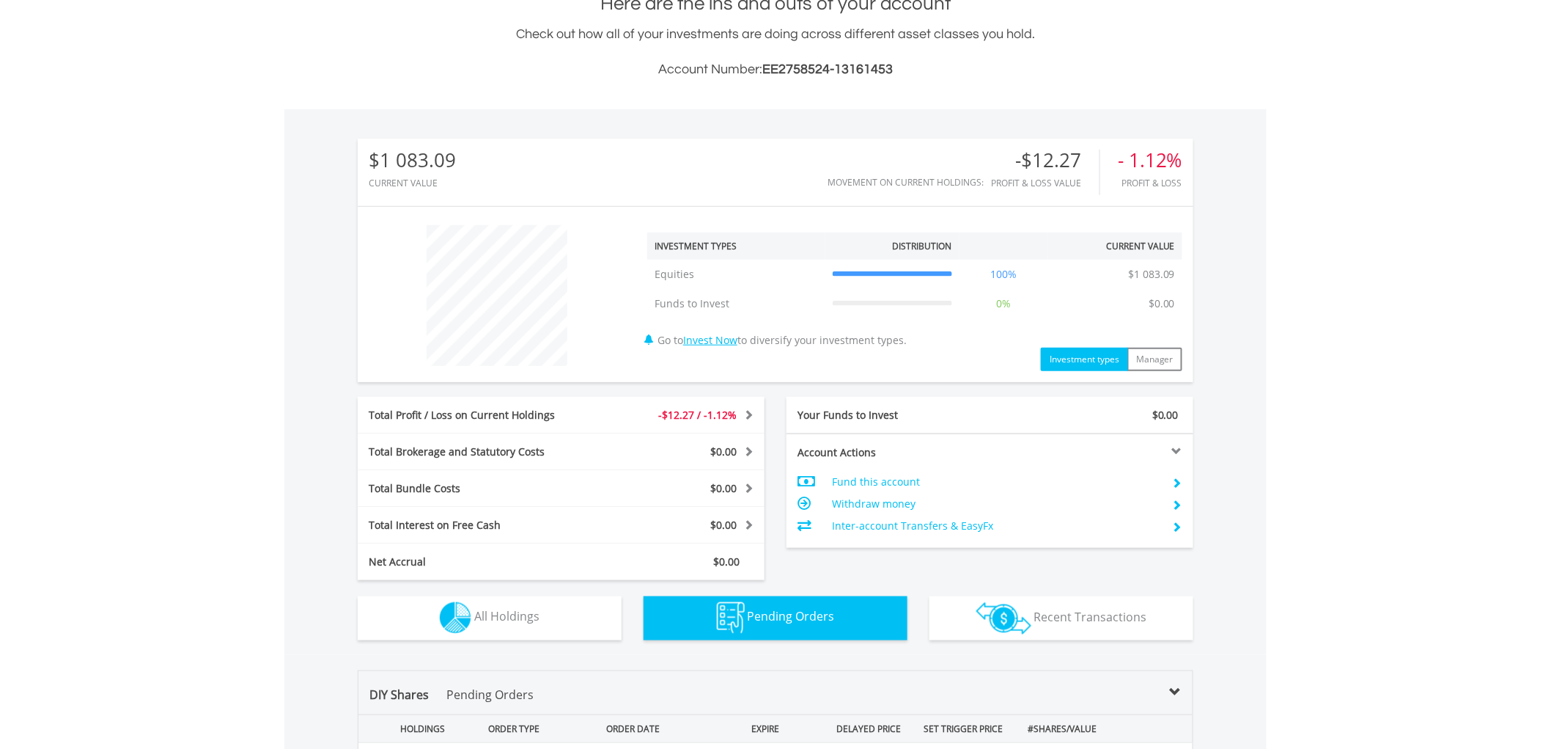
scroll to position [141, 0]
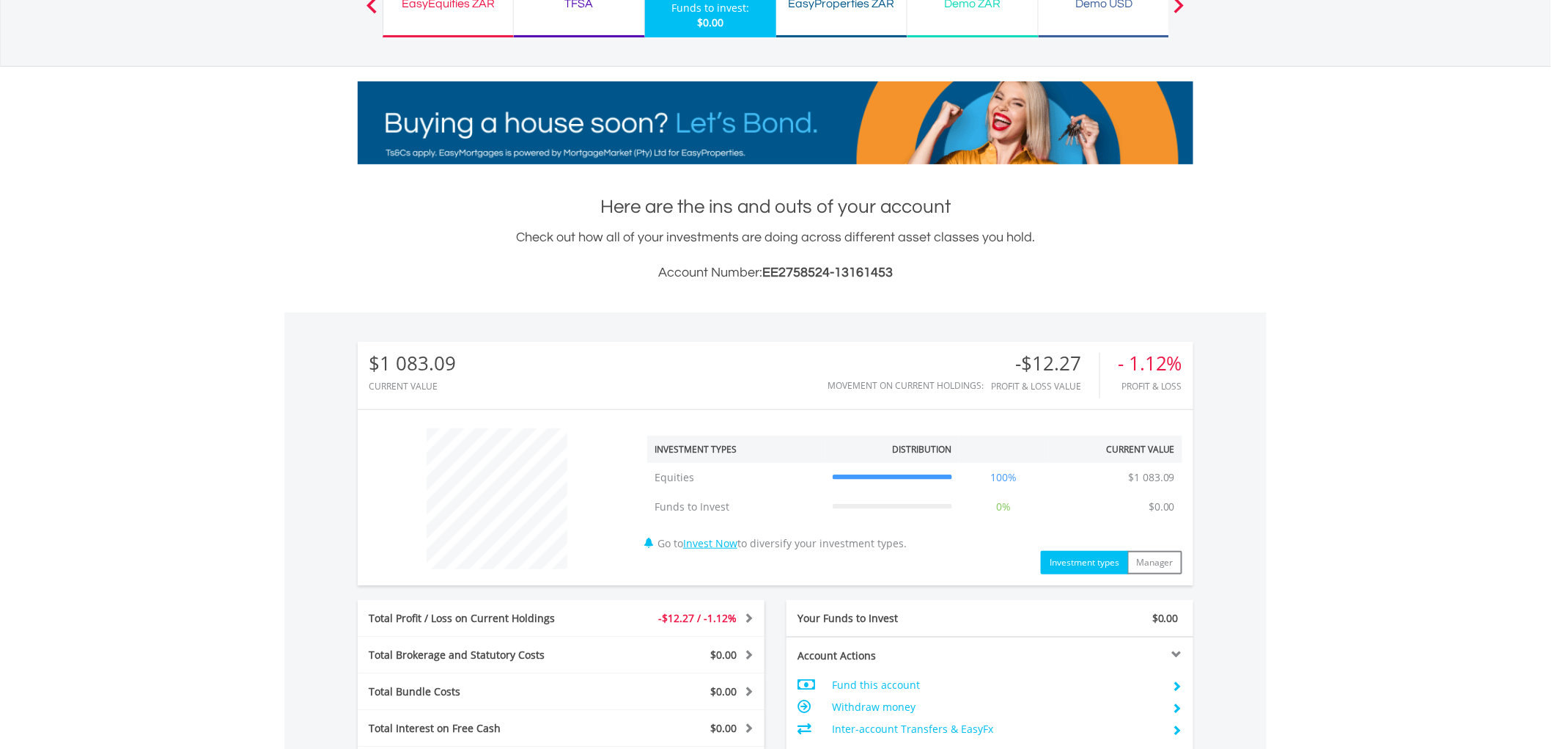
click at [1340, 296] on body "My Investments Invest Now New Listings Sell My Recurring Investments Pending Or…" at bounding box center [775, 595] width 1551 height 1473
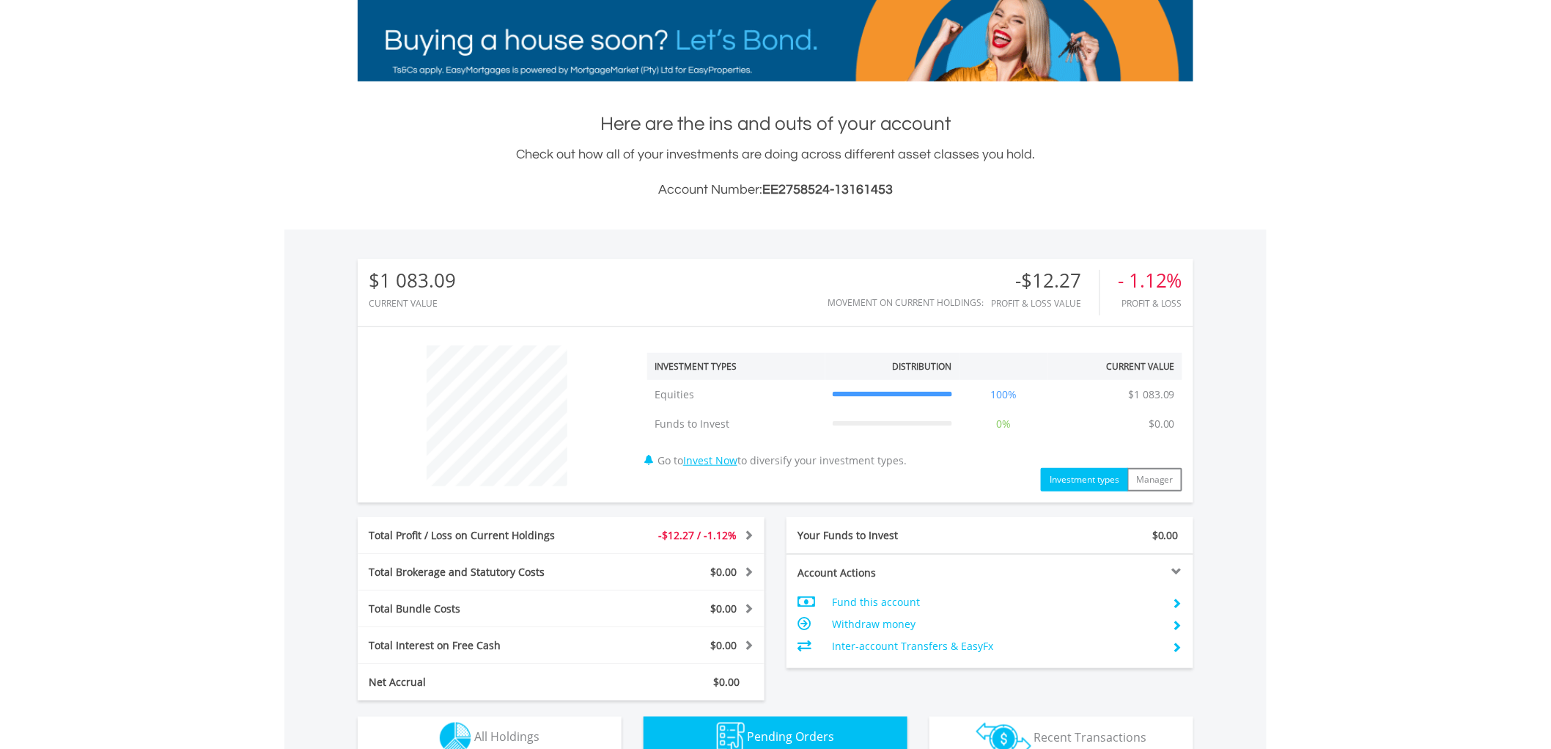
scroll to position [304, 0]
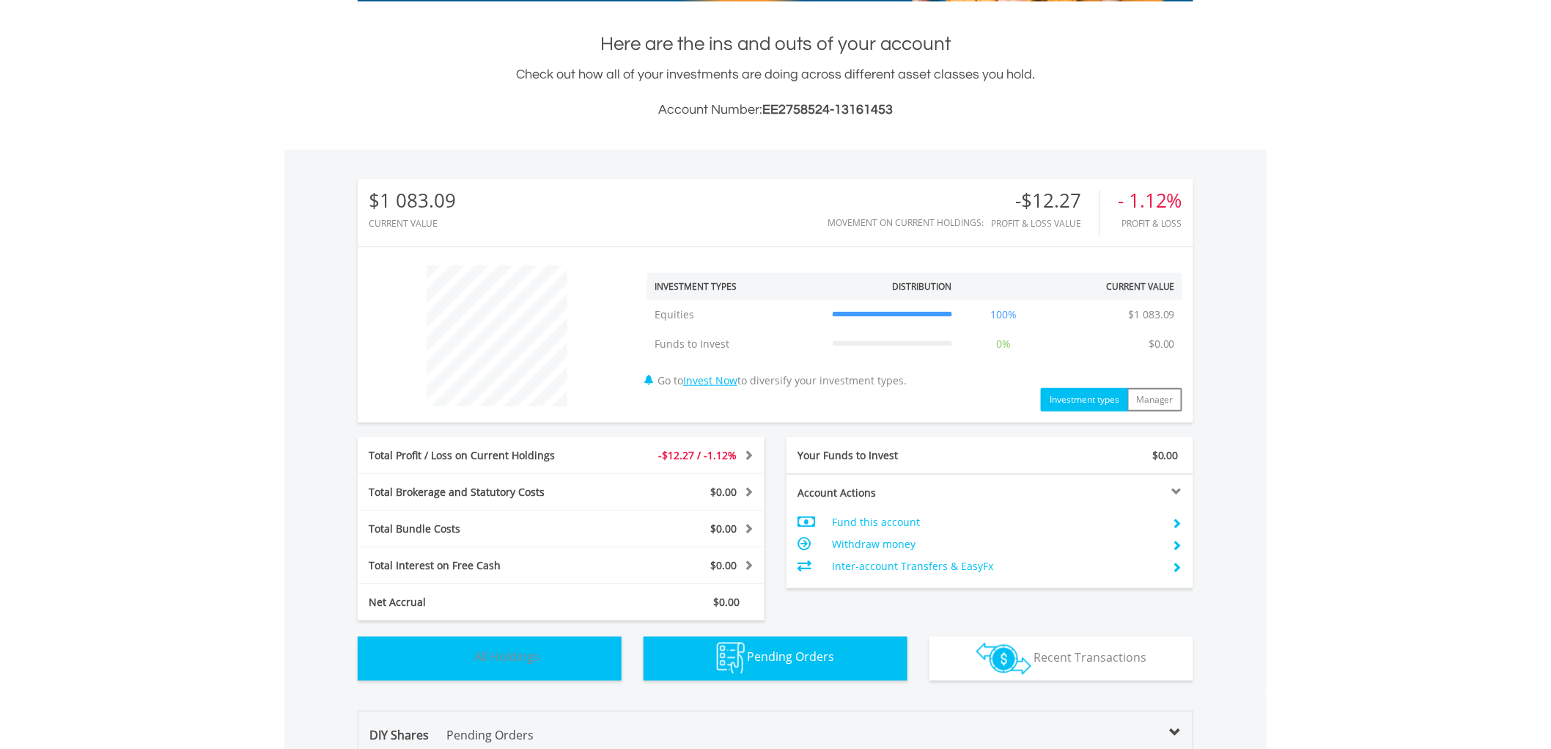
click at [536, 652] on span "All Holdings" at bounding box center [506, 657] width 65 height 16
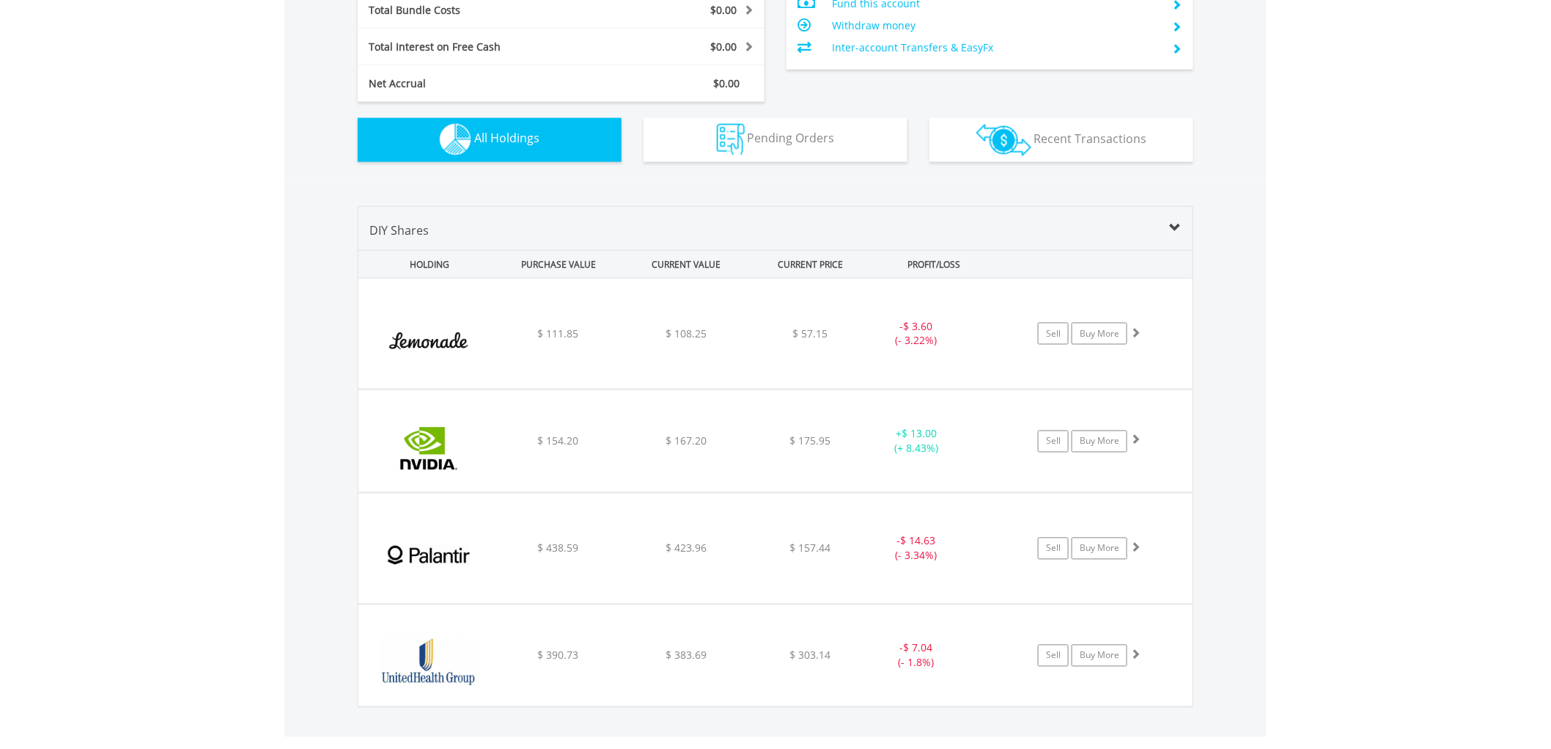
scroll to position [793, 0]
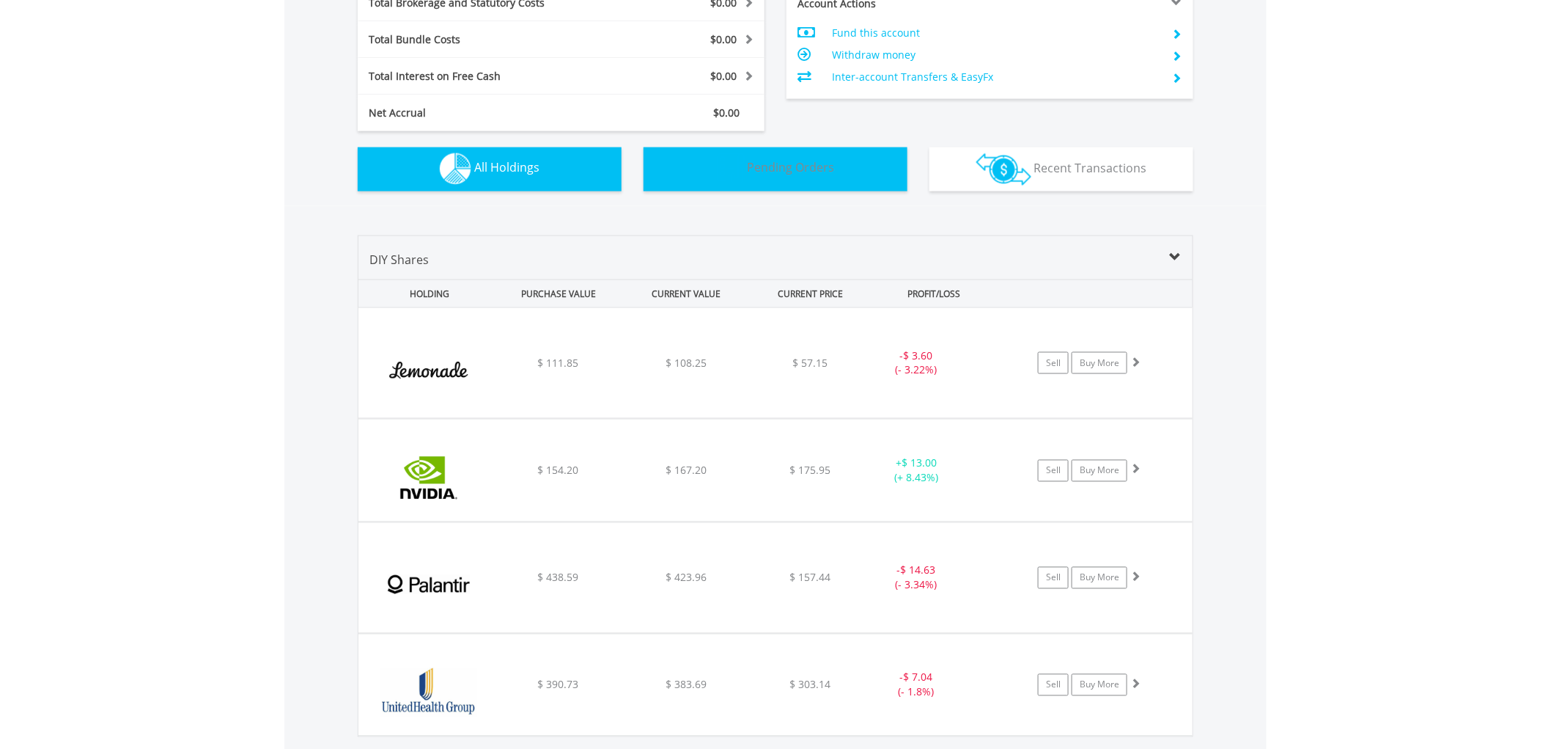
click at [742, 163] on img "button" at bounding box center [731, 169] width 28 height 32
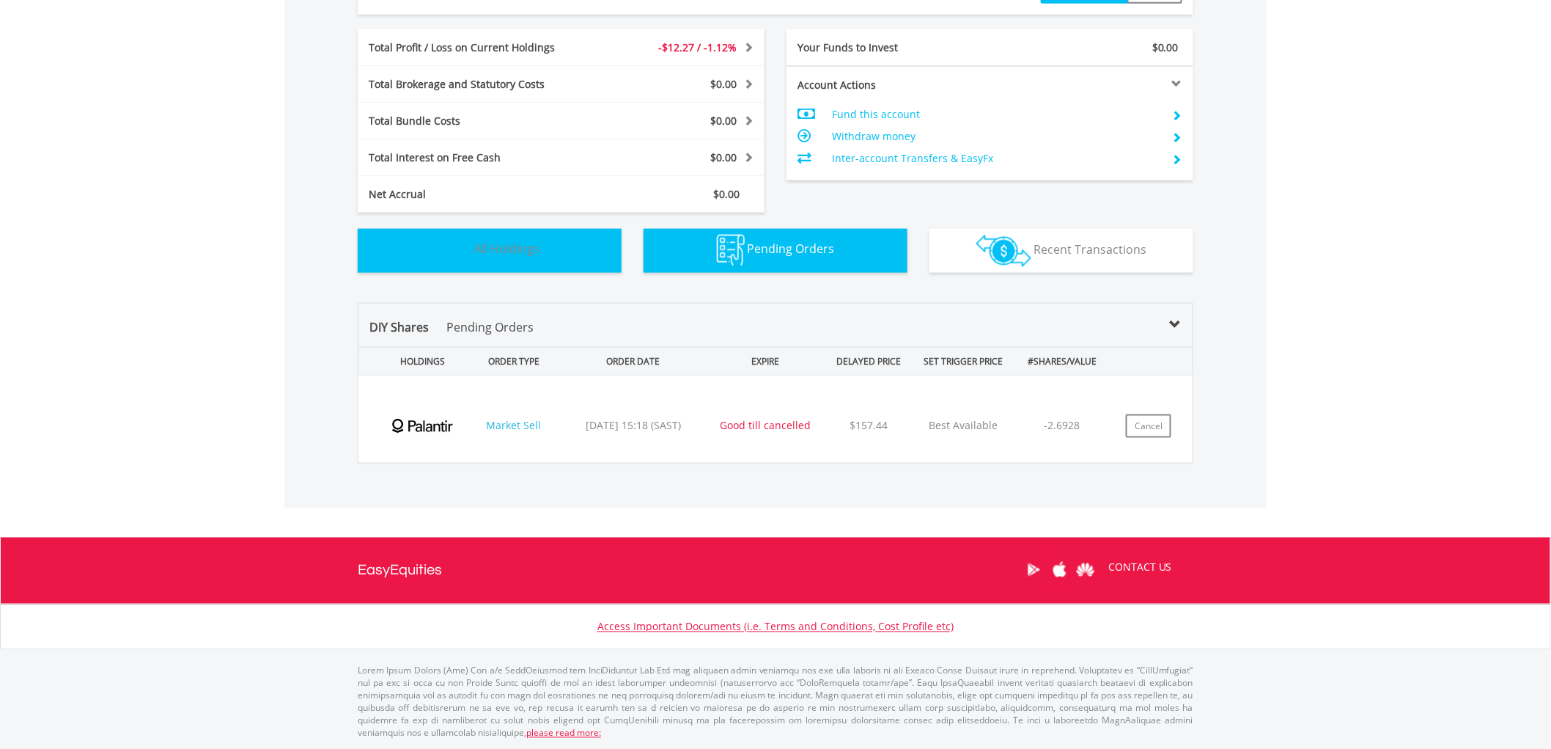
click at [521, 241] on span "All Holdings" at bounding box center [506, 249] width 65 height 16
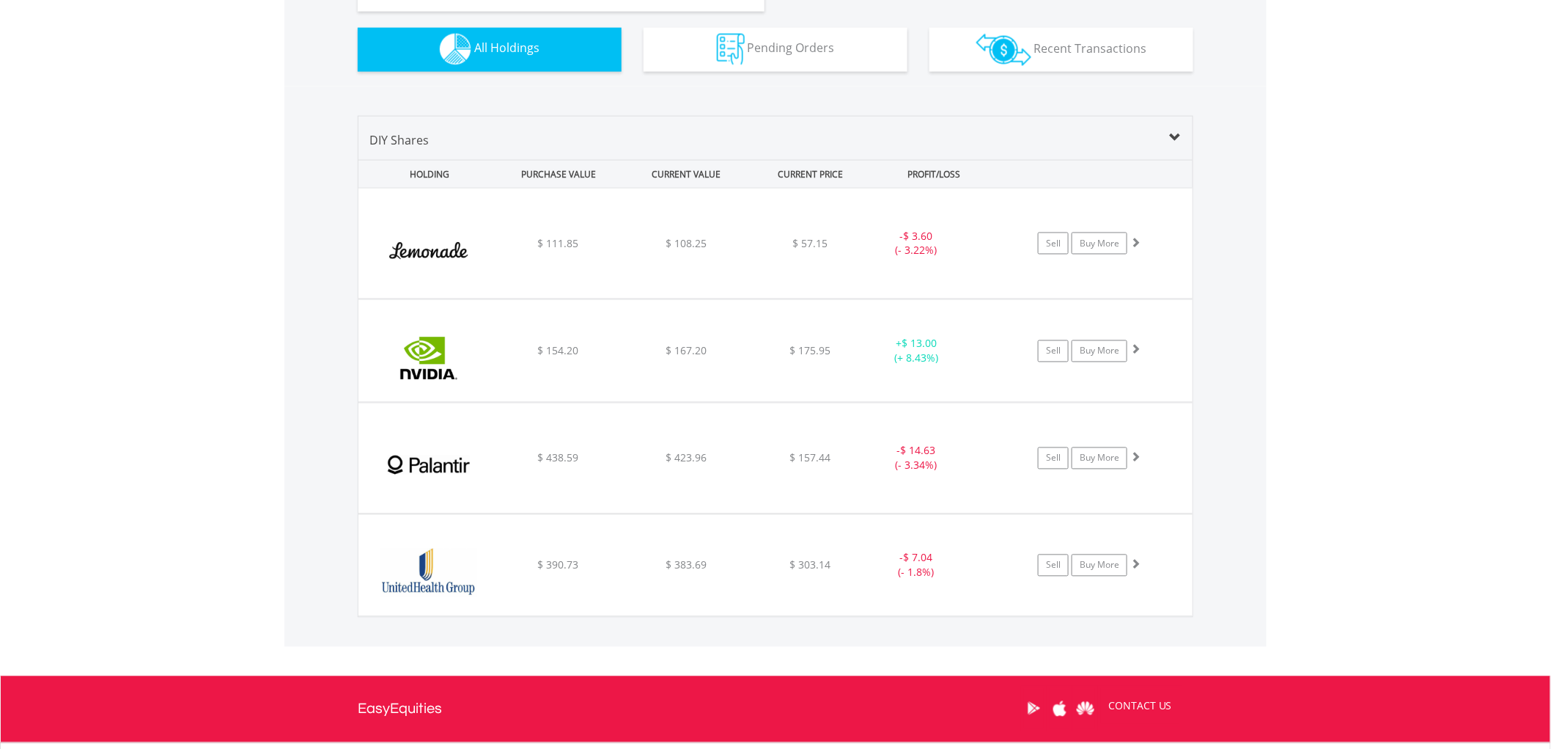
scroll to position [875, 0]
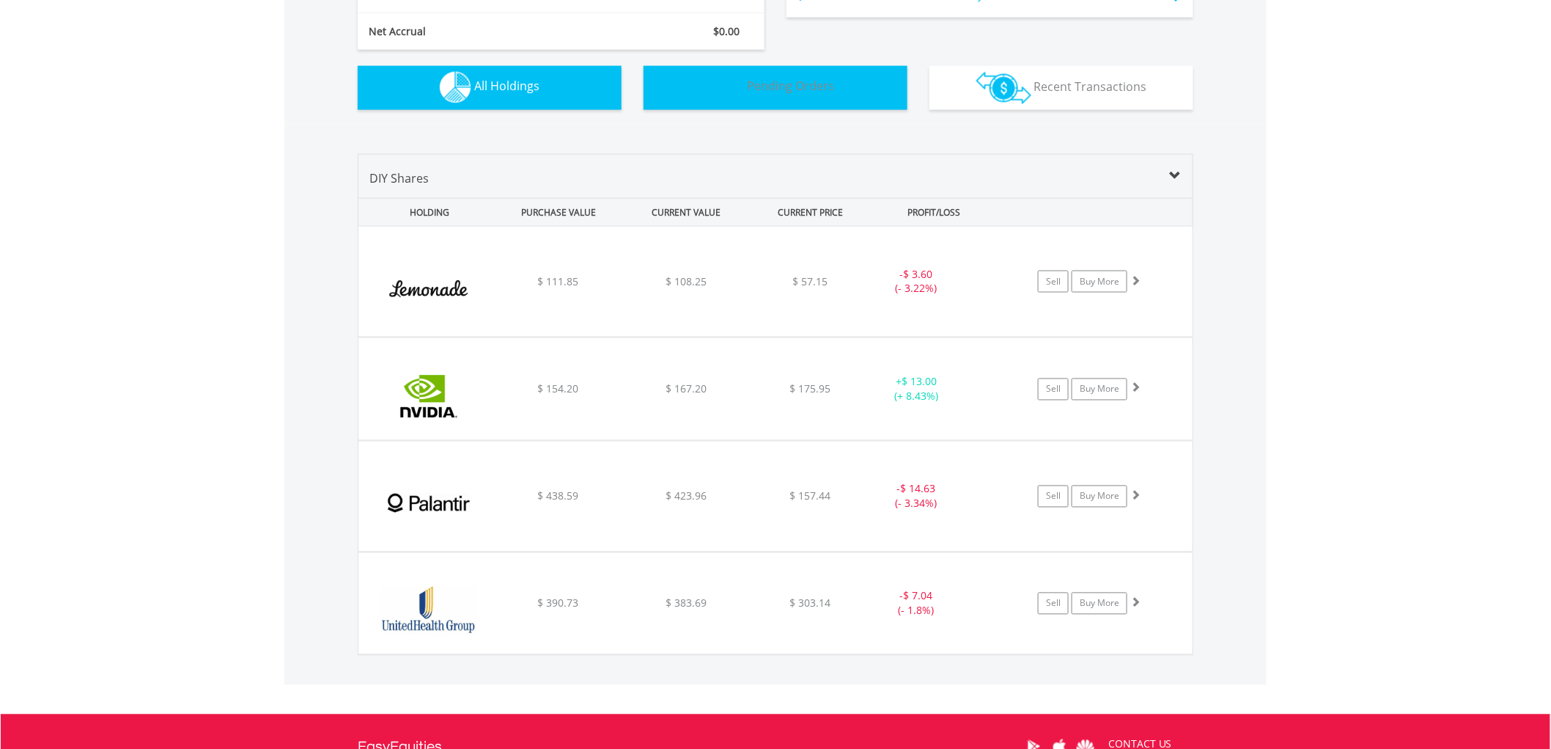
click at [816, 79] on span "Pending Orders" at bounding box center [791, 86] width 87 height 16
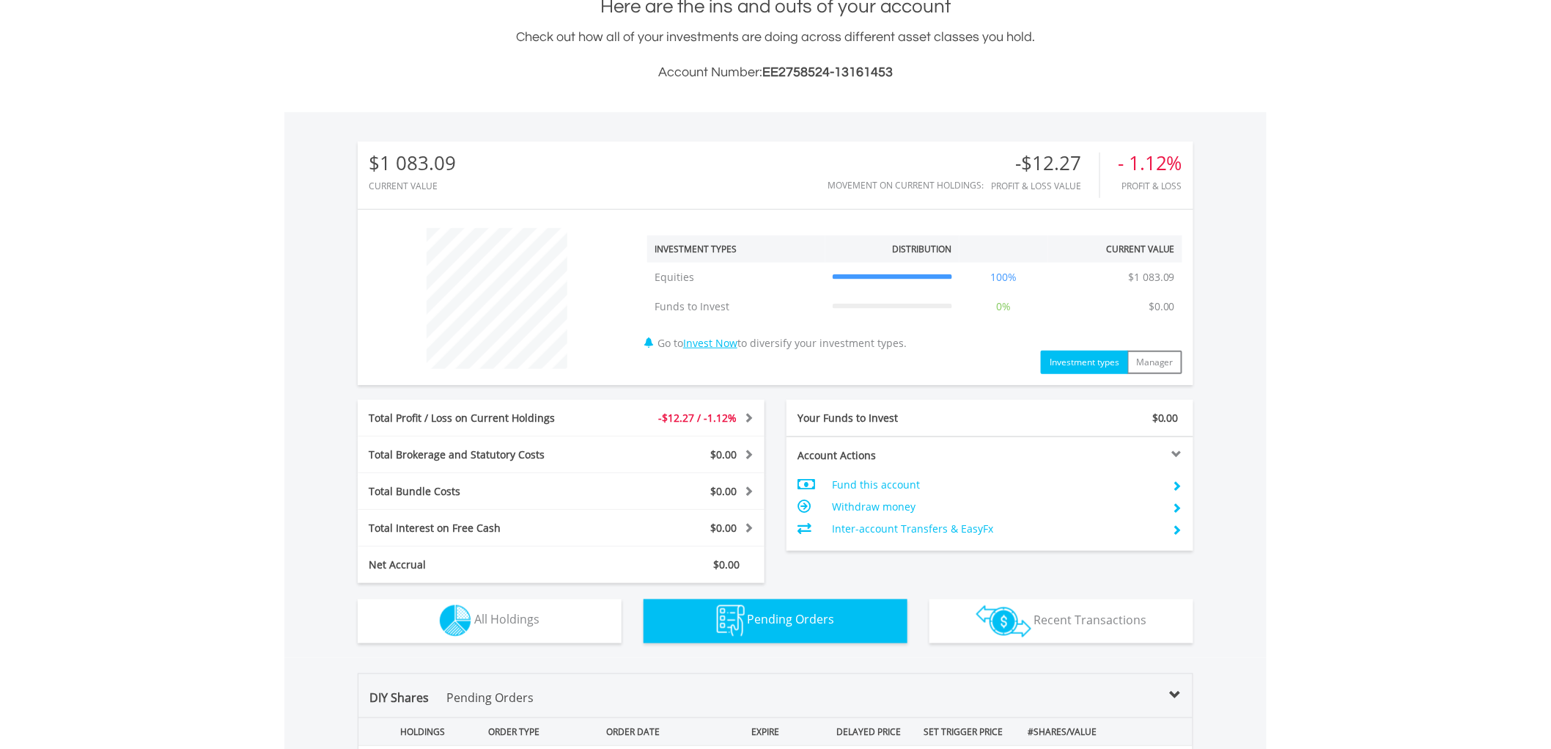
scroll to position [548, 0]
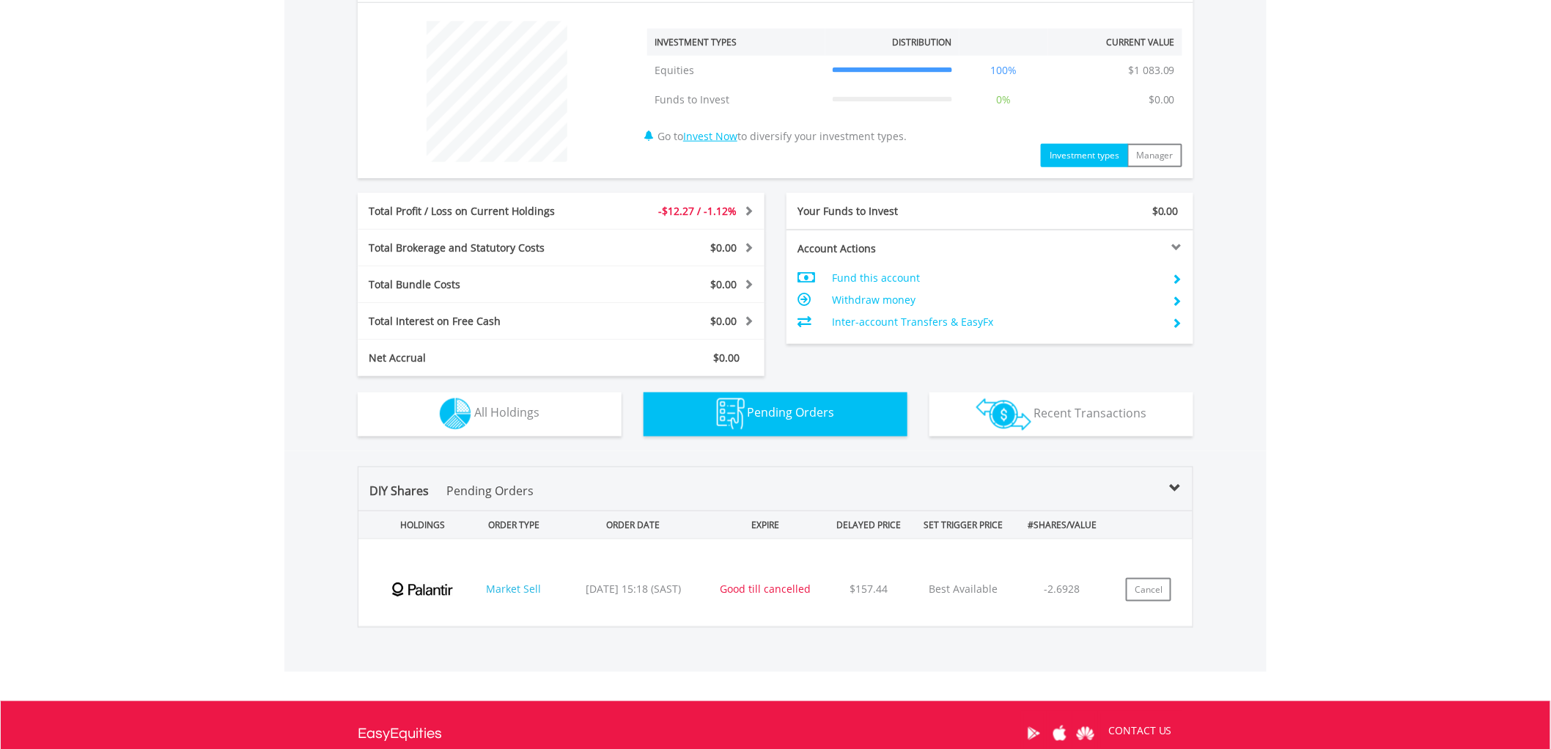
click at [1462, 435] on body "My Investments Invest Now New Listings Sell My Recurring Investments Pending Or…" at bounding box center [775, 188] width 1551 height 1473
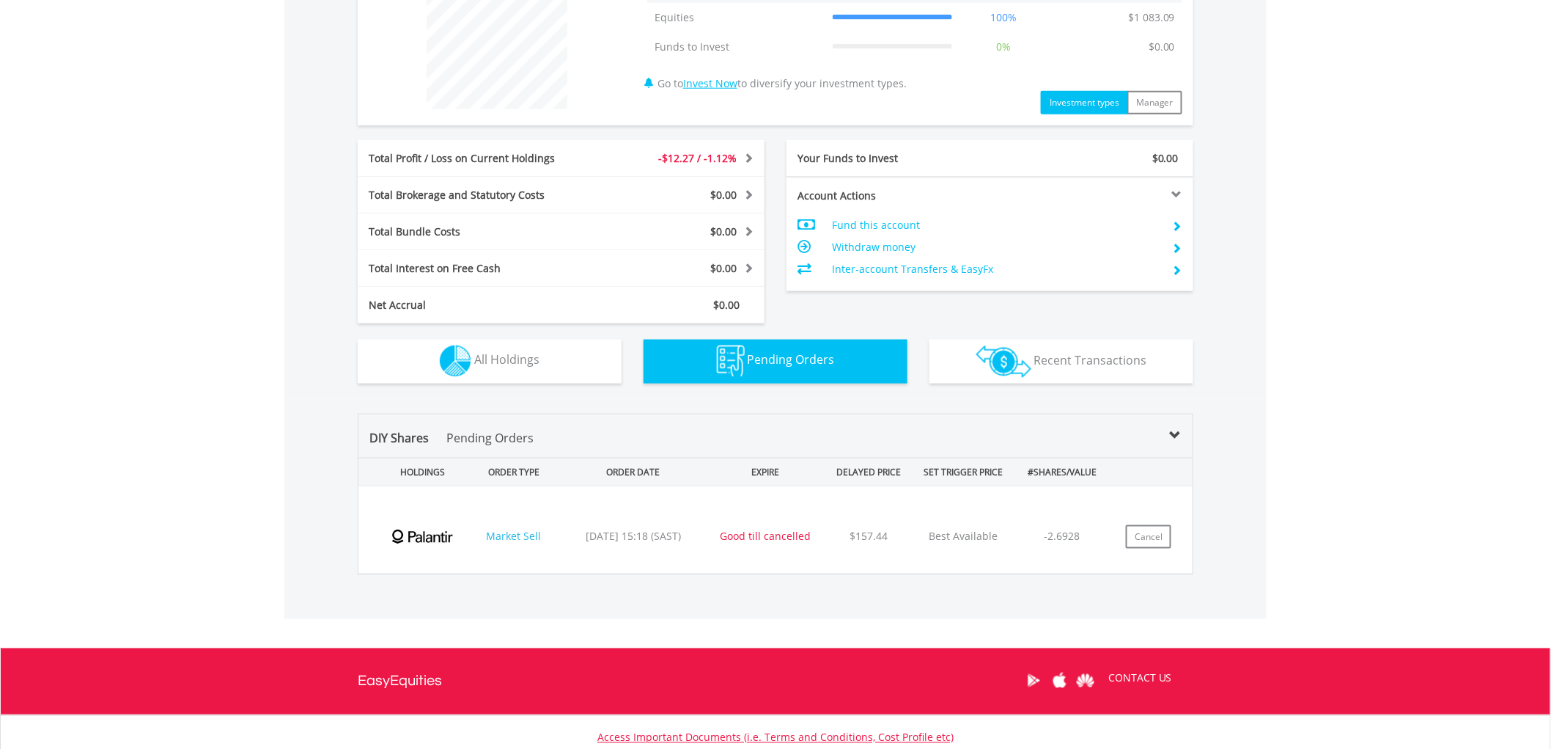
scroll to position [630, 0]
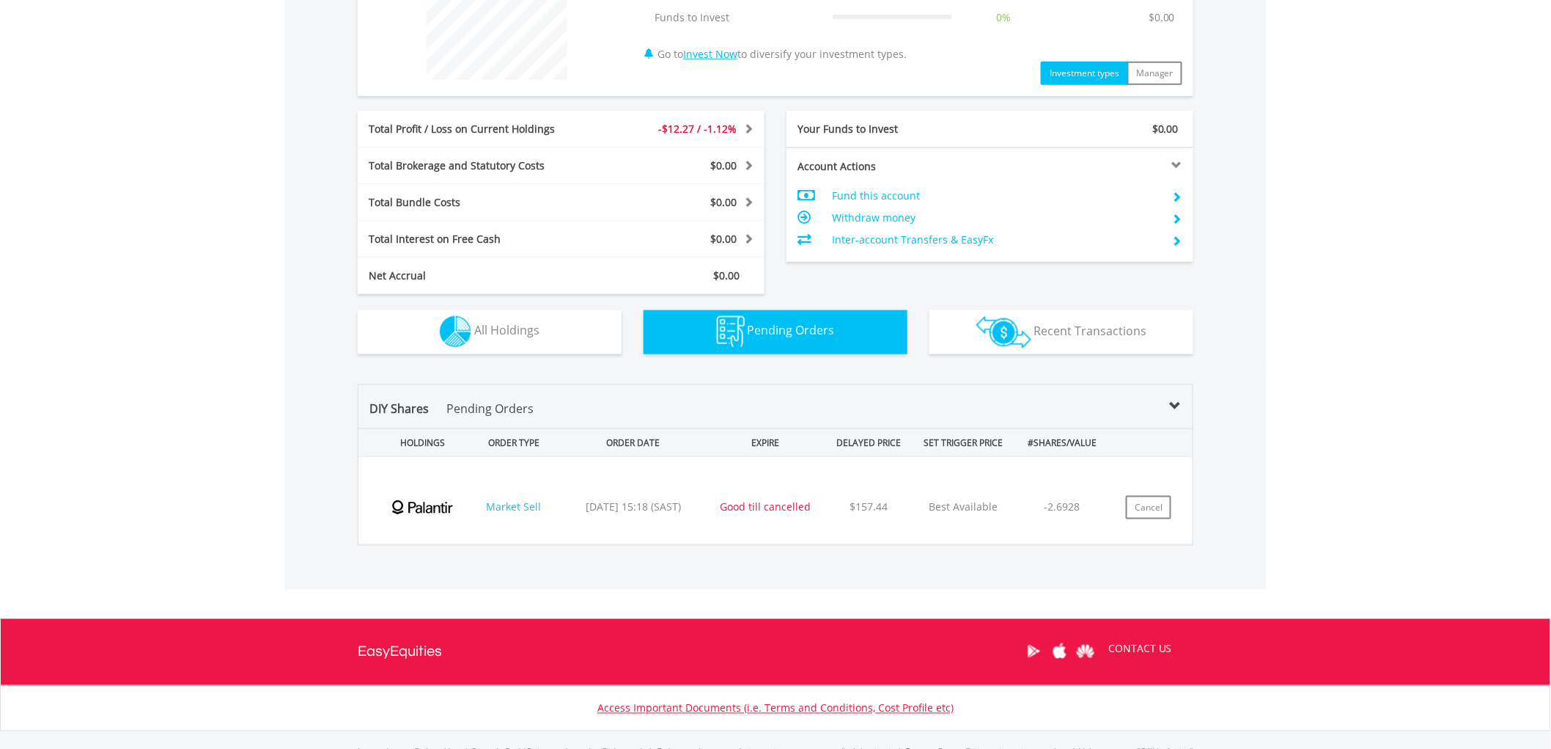
click at [1353, 367] on body "My Investments Invest Now New Listings Sell My Recurring Investments Pending Or…" at bounding box center [775, 106] width 1551 height 1473
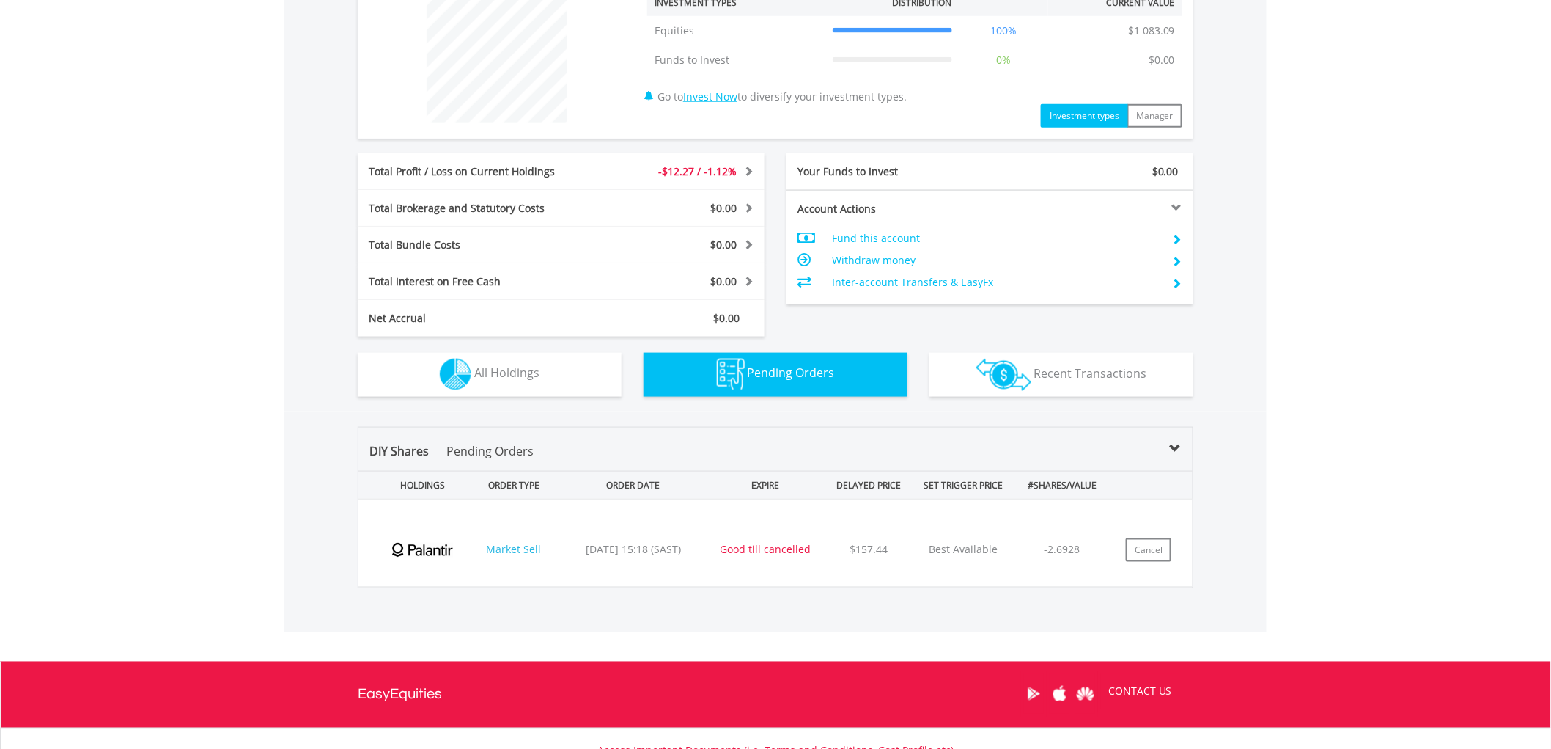
scroll to position [548, 0]
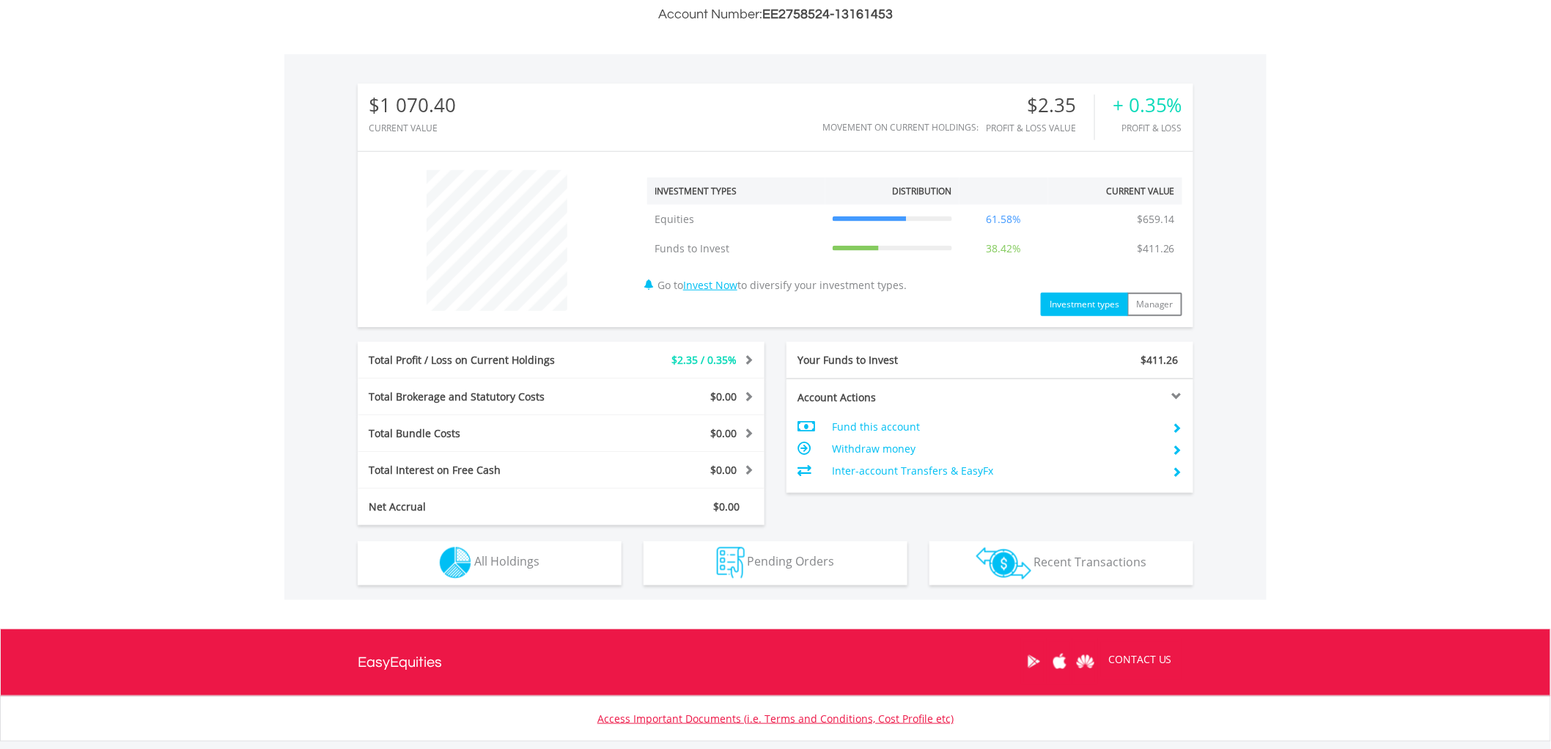
scroll to position [491, 0]
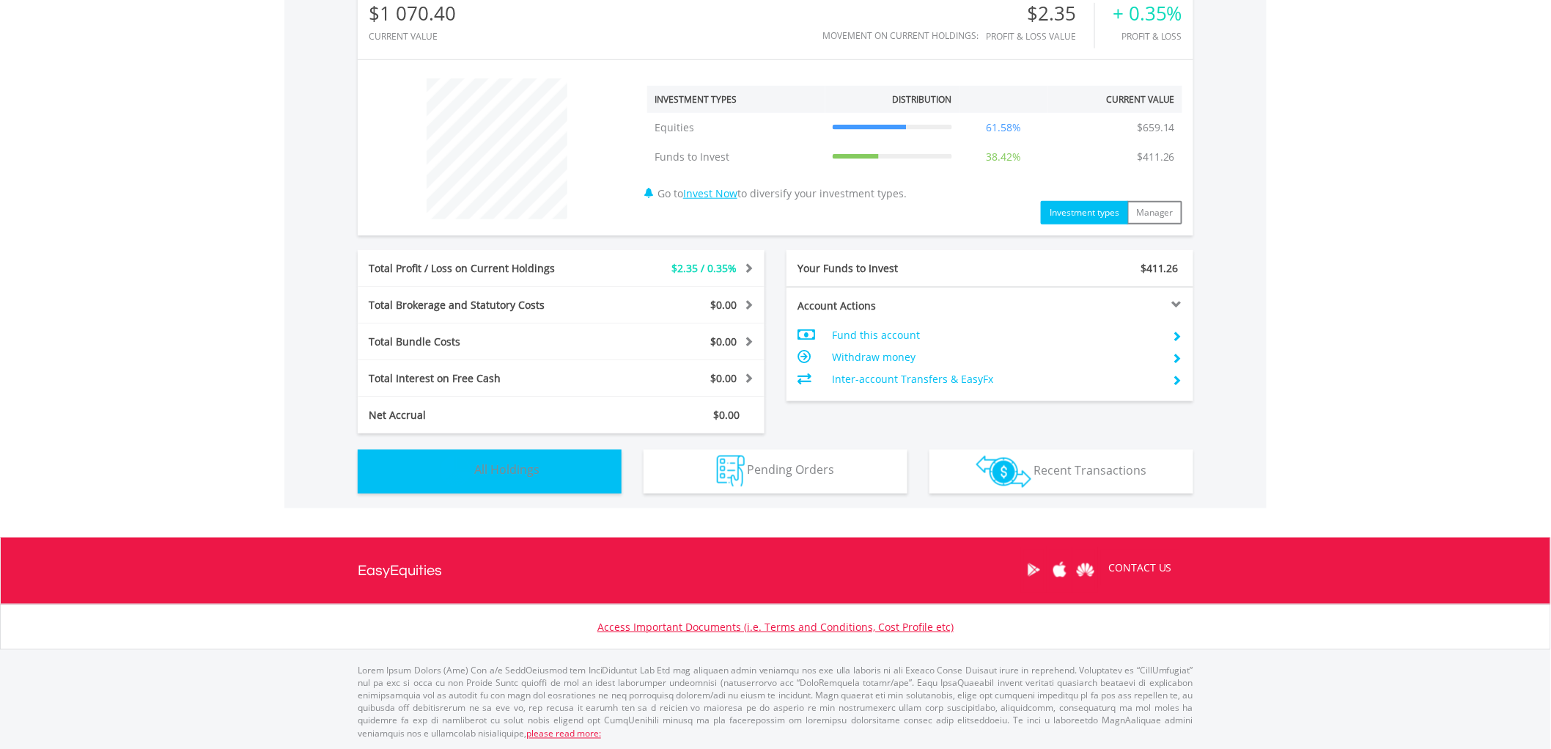
click at [533, 470] on span "All Holdings" at bounding box center [506, 470] width 65 height 16
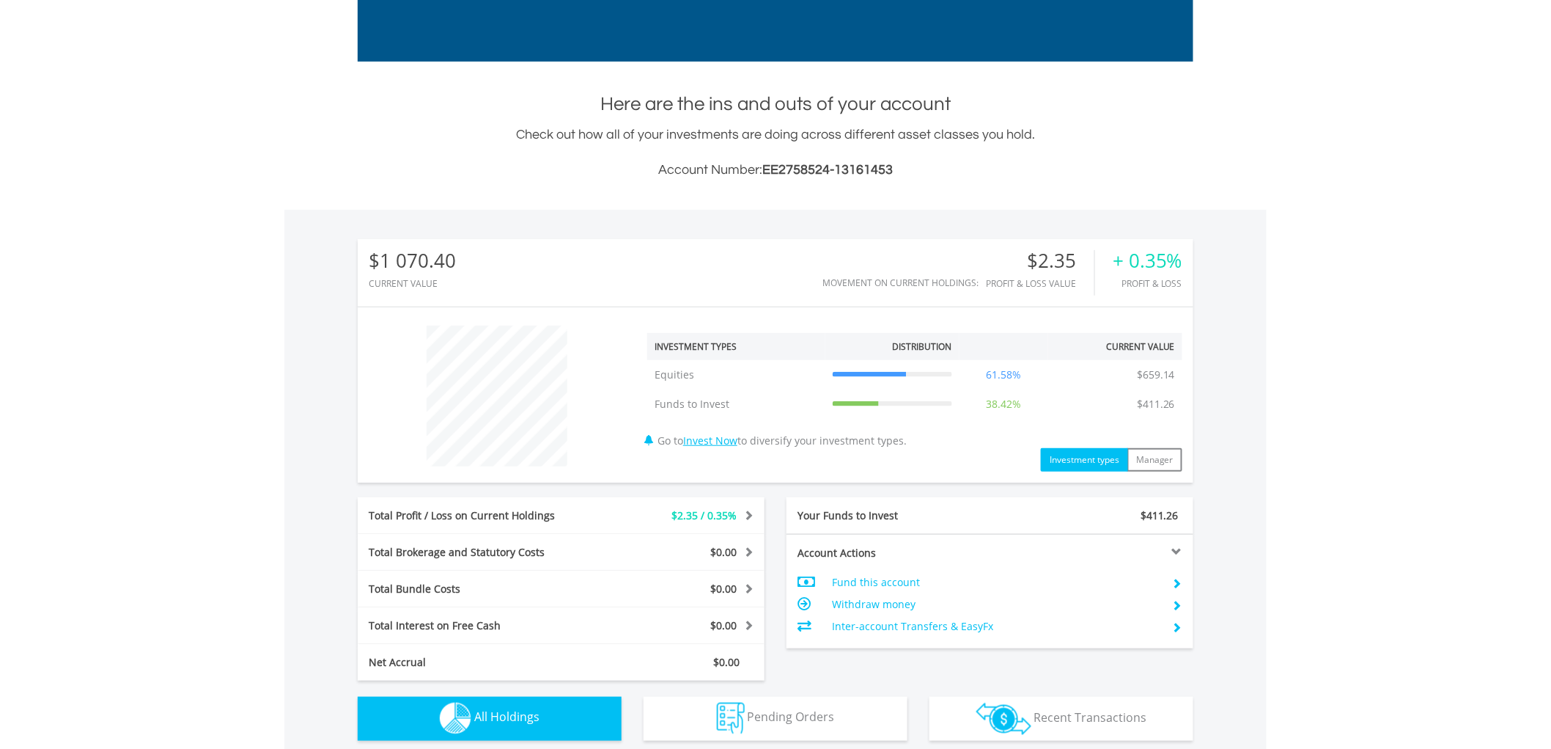
scroll to position [0, 0]
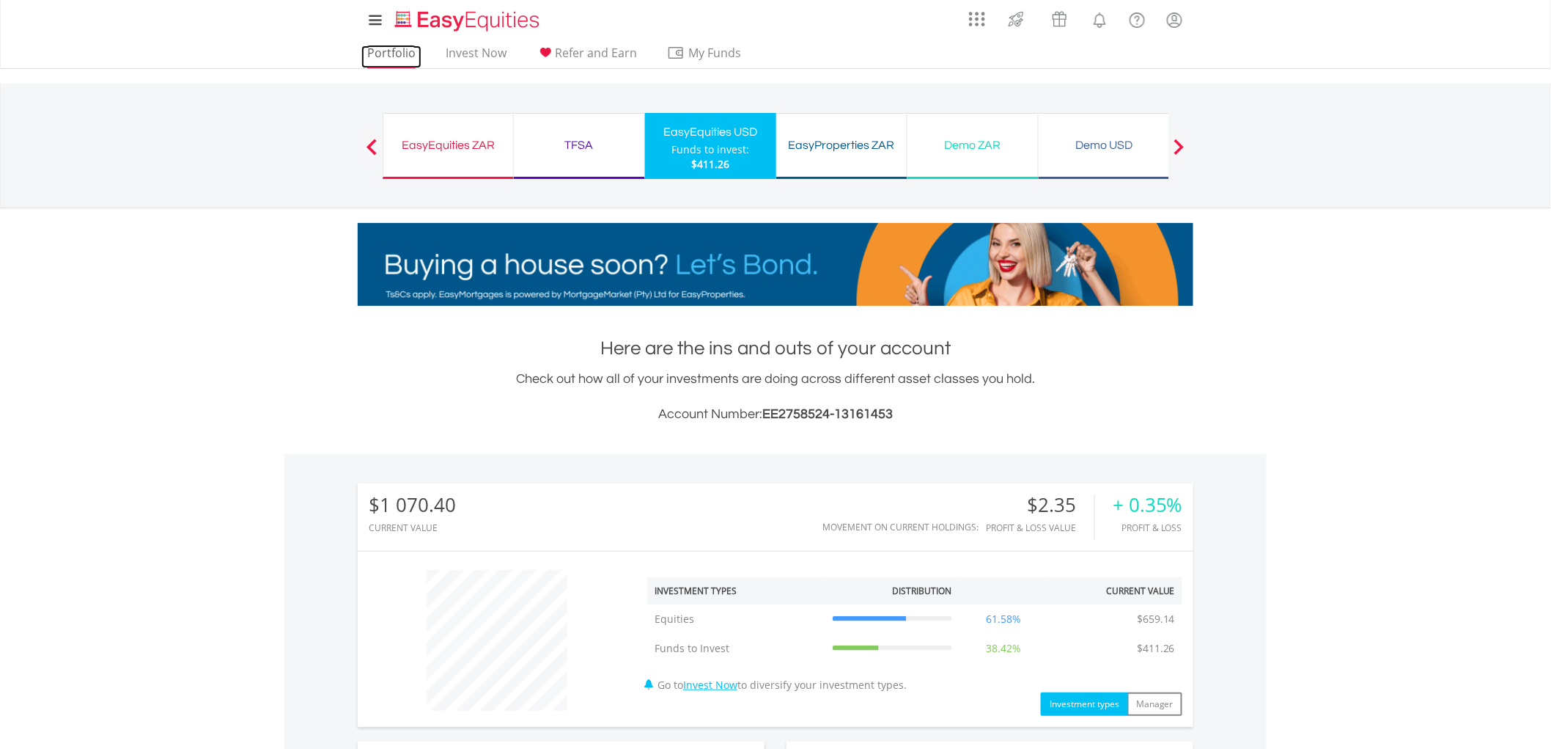
click at [383, 55] on link "Portfolio" at bounding box center [391, 56] width 60 height 23
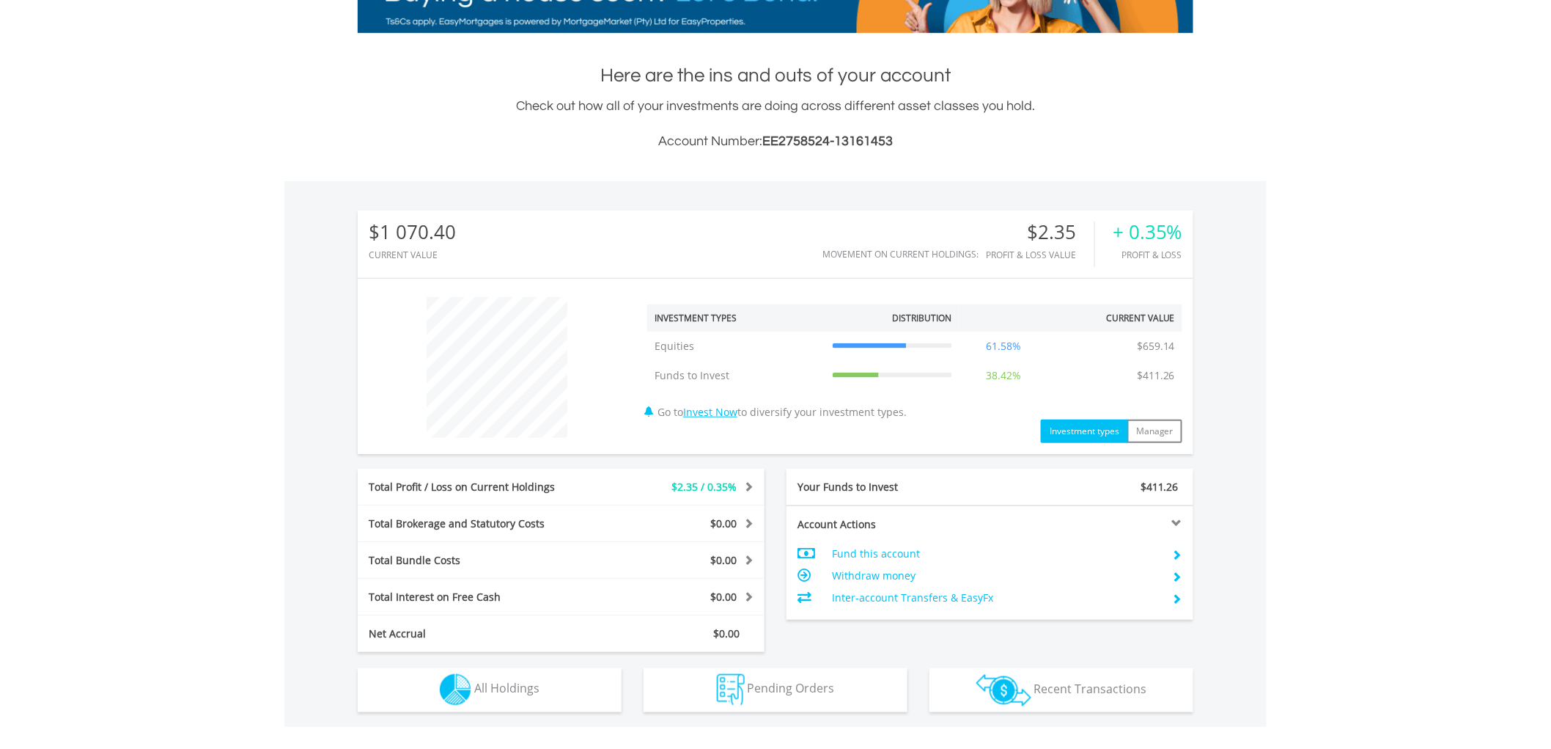
scroll to position [488, 0]
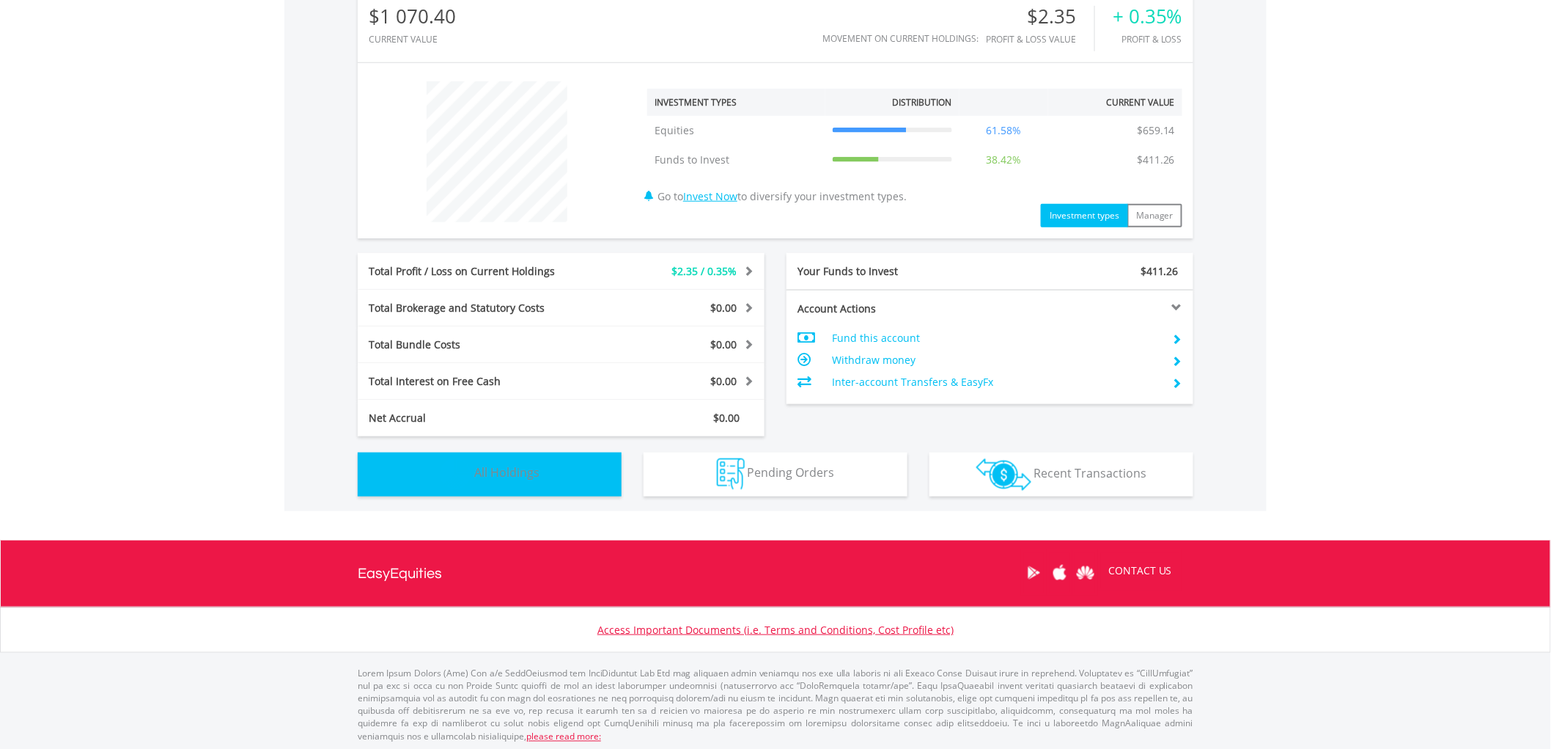
click at [507, 465] on span "All Holdings" at bounding box center [506, 473] width 65 height 16
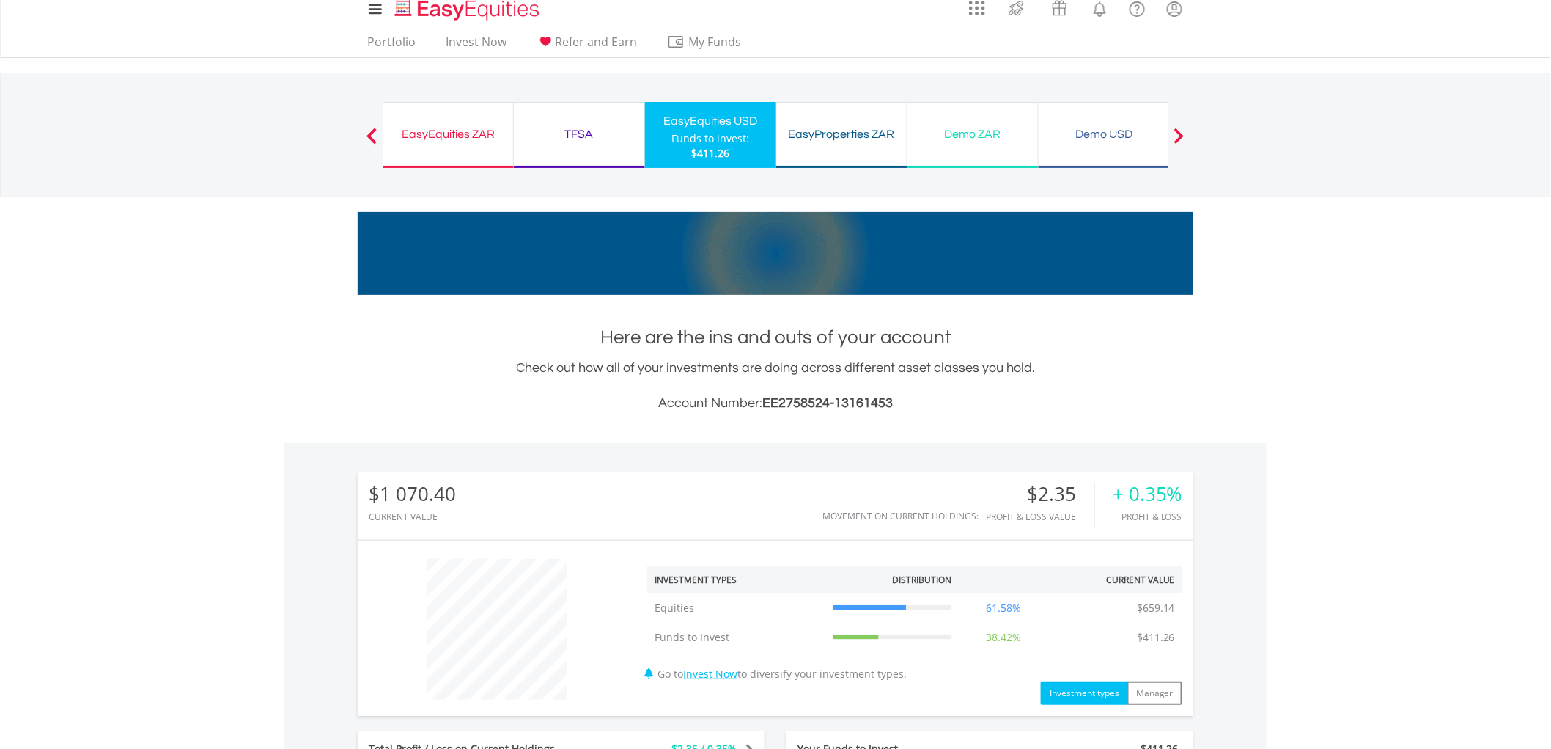
scroll to position [0, 0]
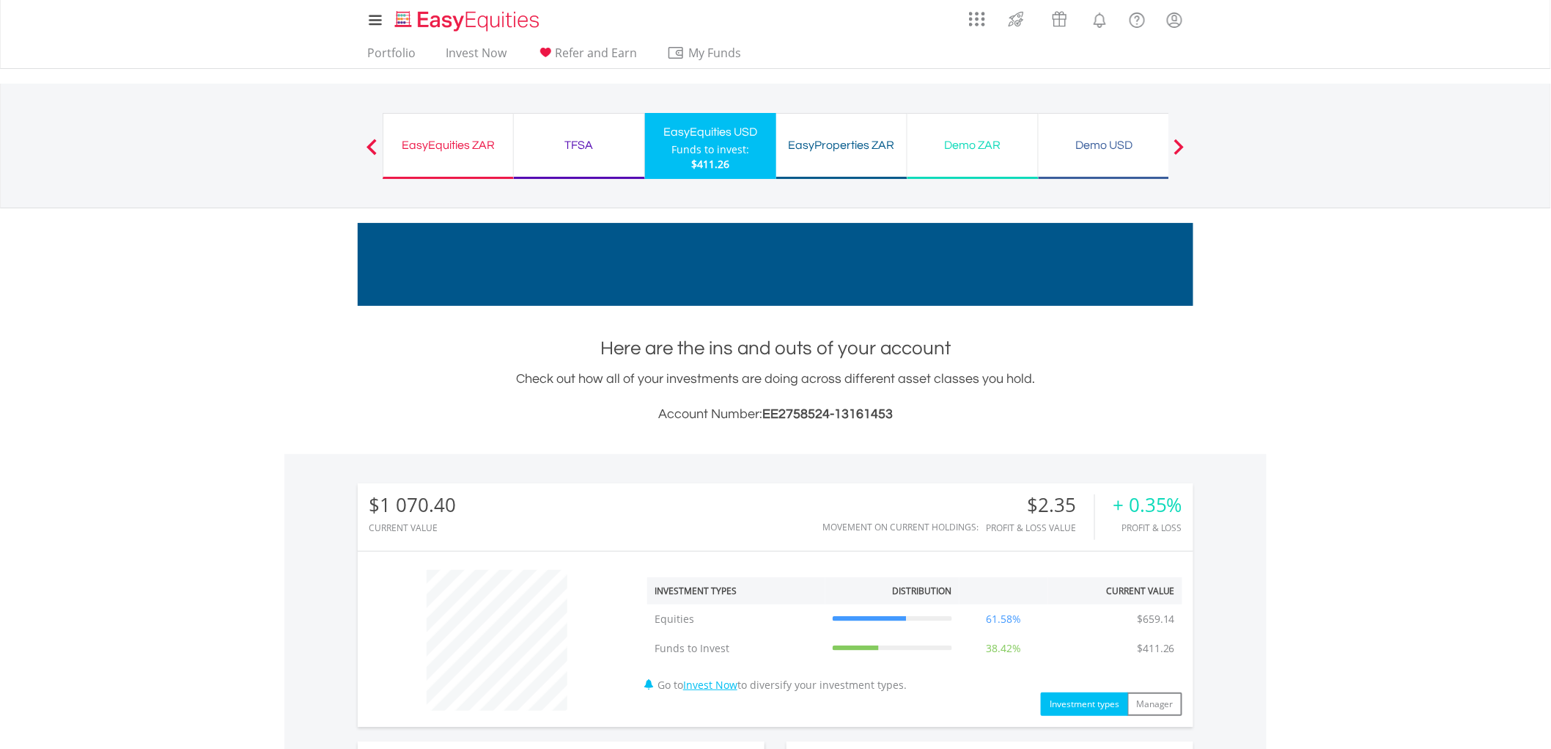
click at [371, 142] on span at bounding box center [372, 147] width 10 height 16
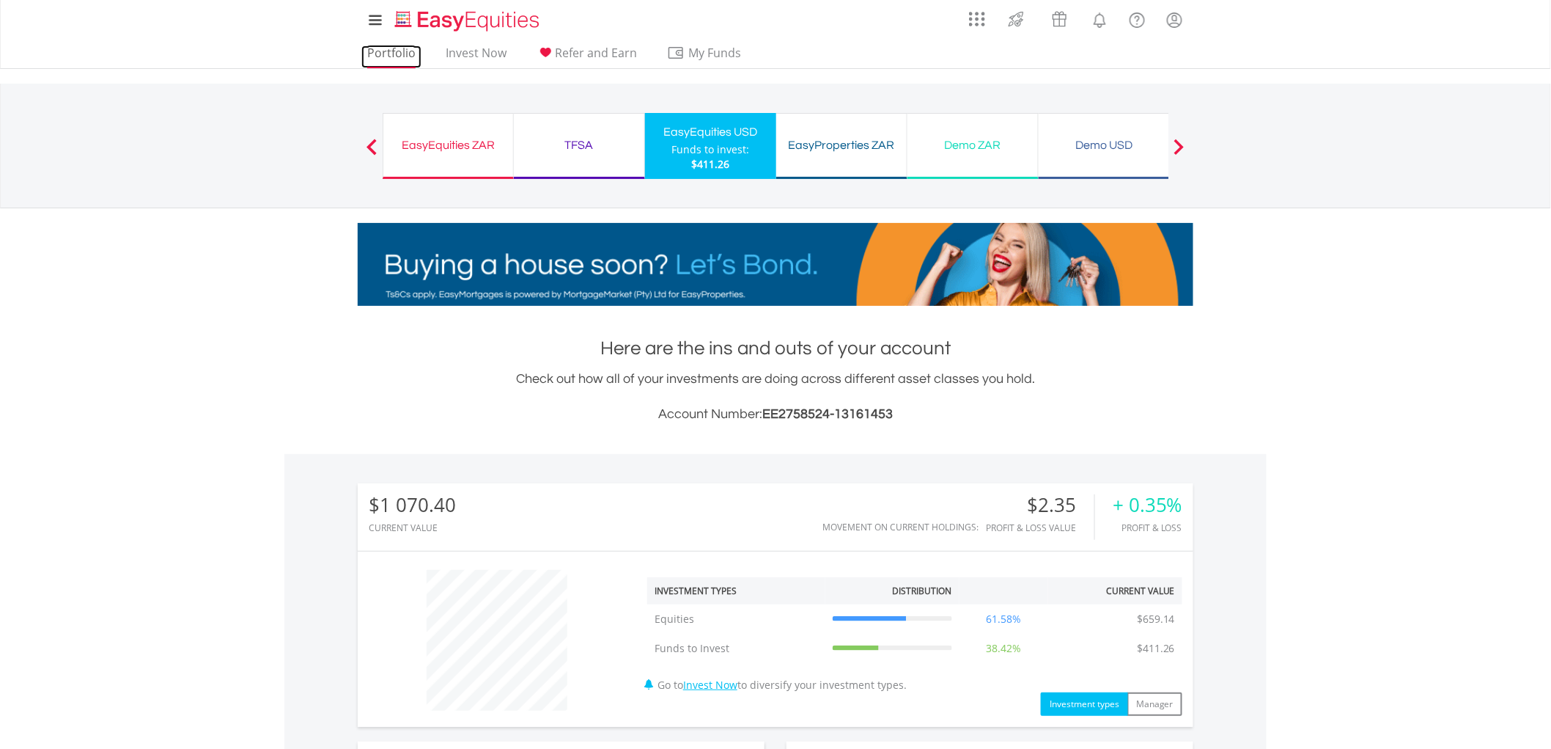
click at [405, 48] on link "Portfolio" at bounding box center [391, 56] width 60 height 23
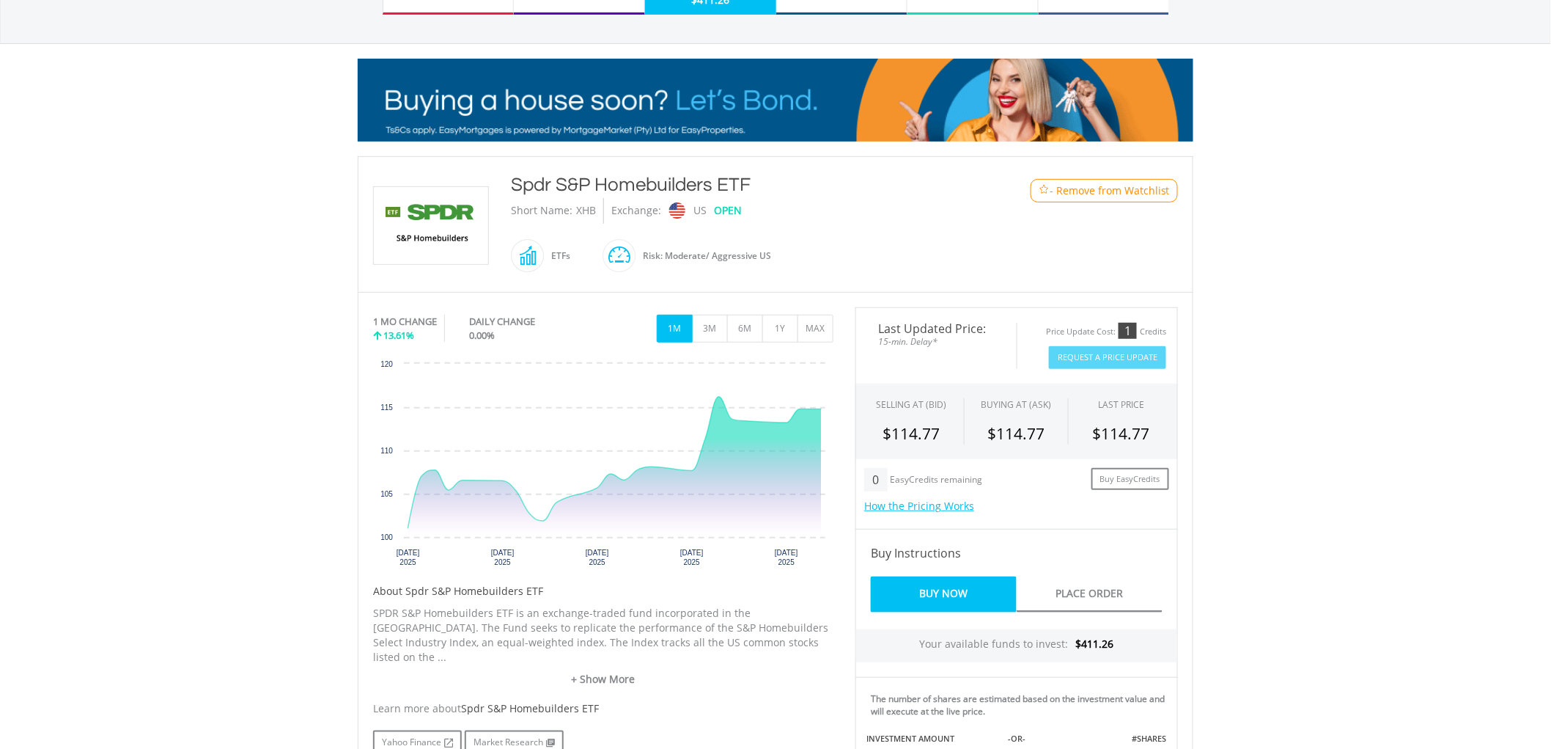
scroll to position [244, 0]
